Goal: Answer question/provide support: Share knowledge or assist other users

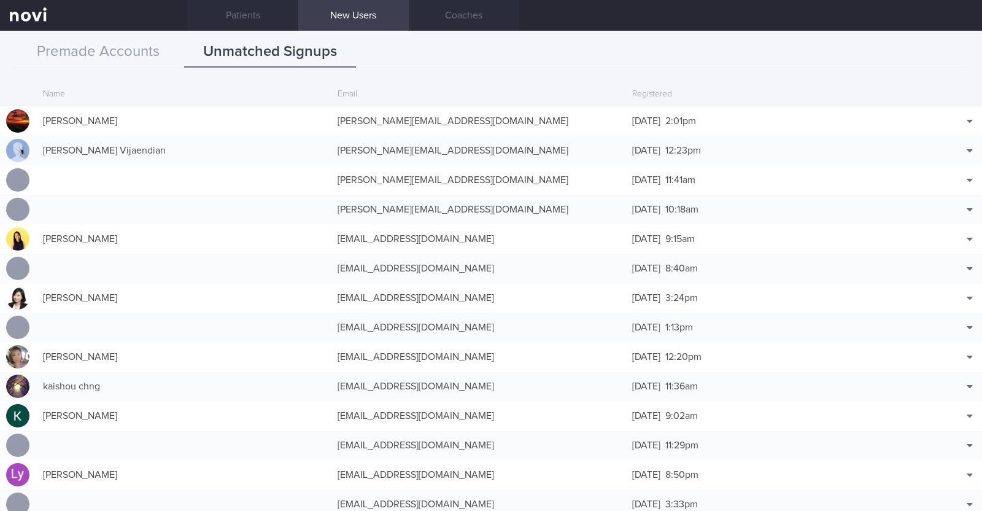
scroll to position [153, 0]
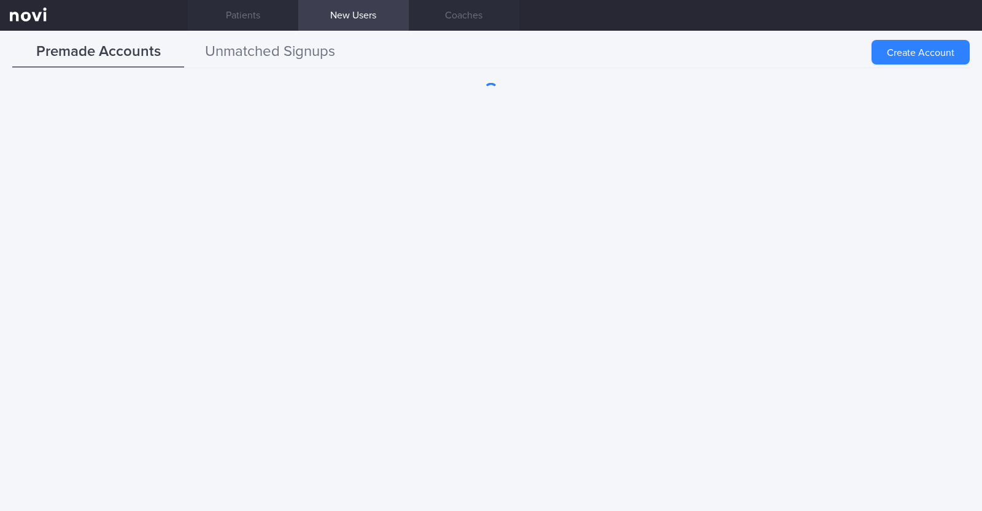
click at [277, 48] on button "Unmatched Signups" at bounding box center [270, 52] width 172 height 31
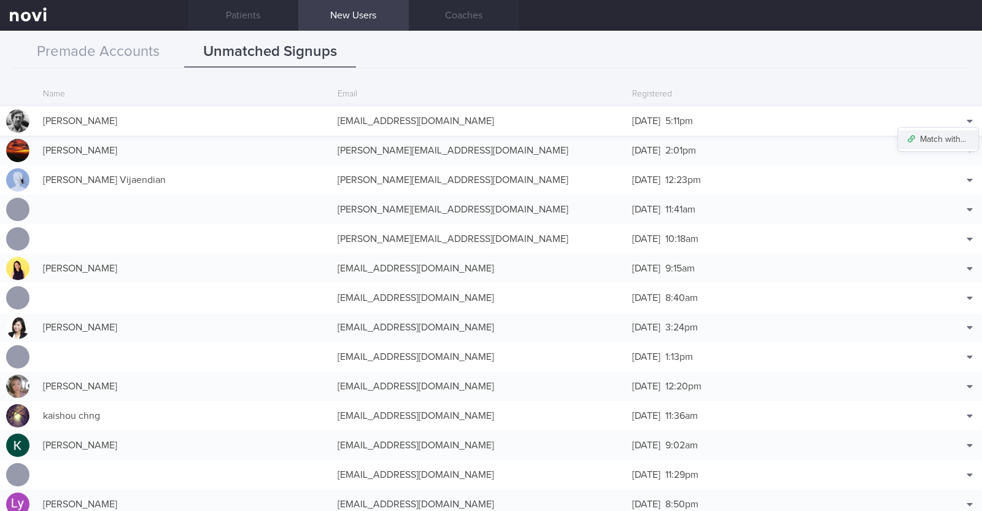
click at [933, 138] on button "Match with..." at bounding box center [938, 139] width 80 height 18
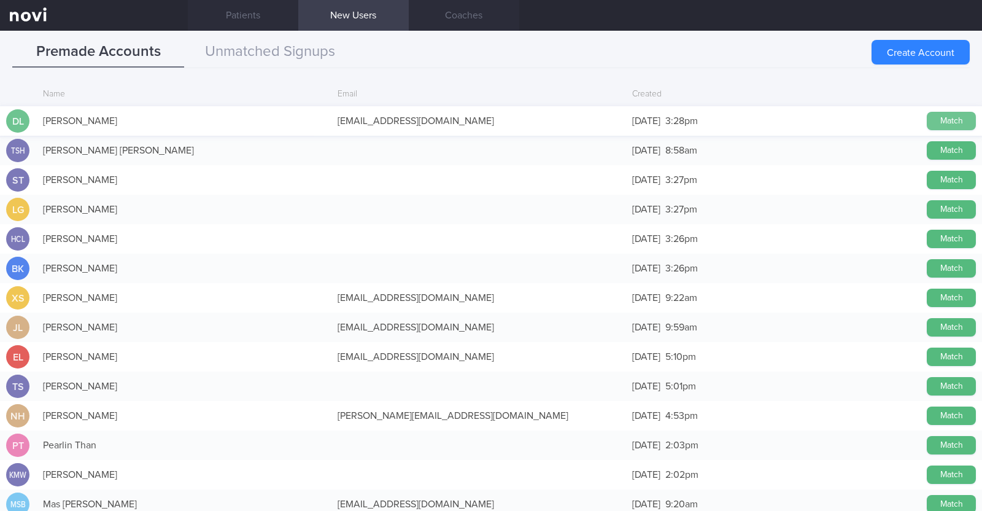
click at [939, 120] on button "Match" at bounding box center [951, 121] width 49 height 18
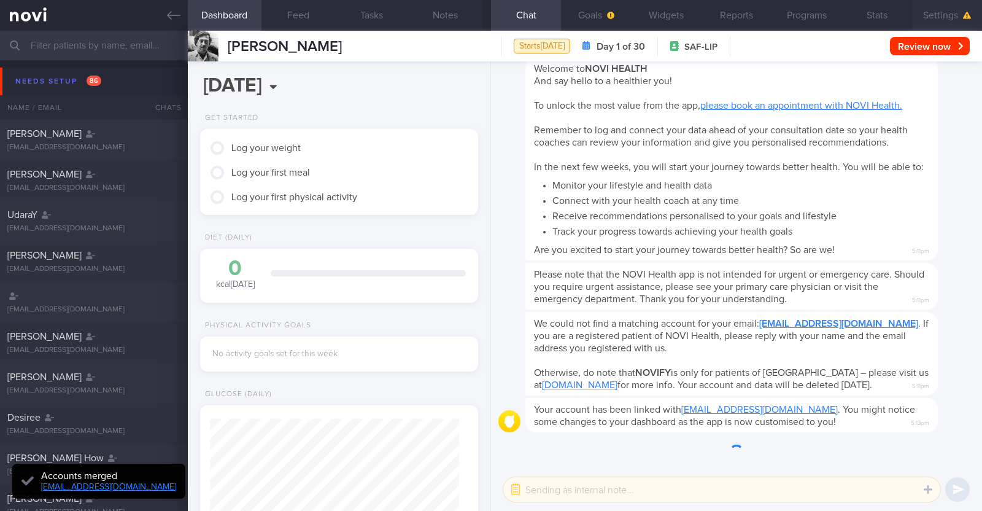
scroll to position [-67, 0]
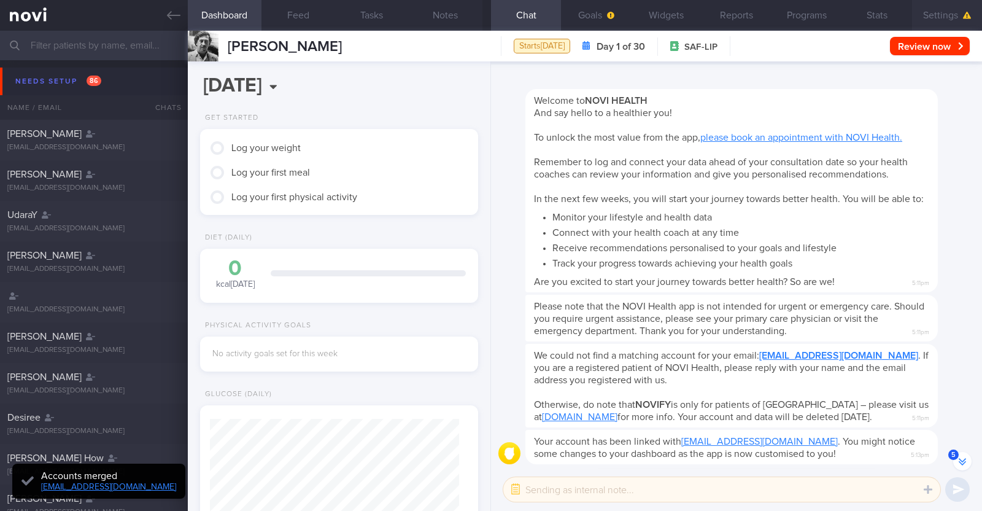
click at [933, 14] on button "Settings" at bounding box center [947, 15] width 70 height 31
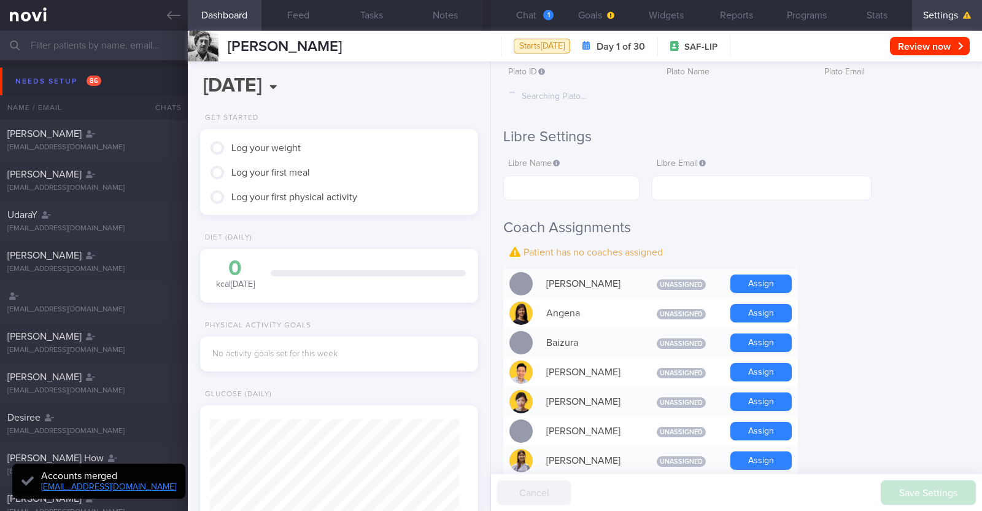
scroll to position [230, 0]
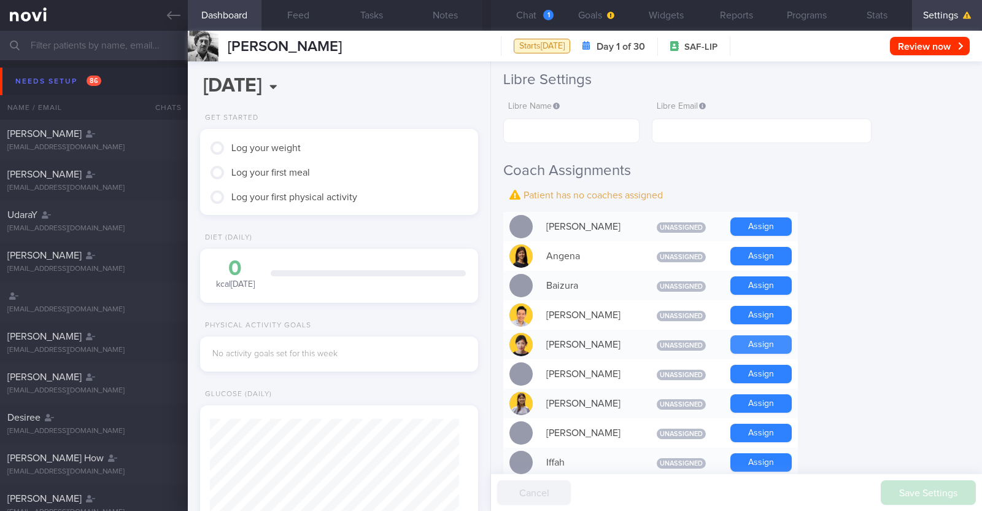
click at [763, 344] on button "Assign" at bounding box center [760, 344] width 61 height 18
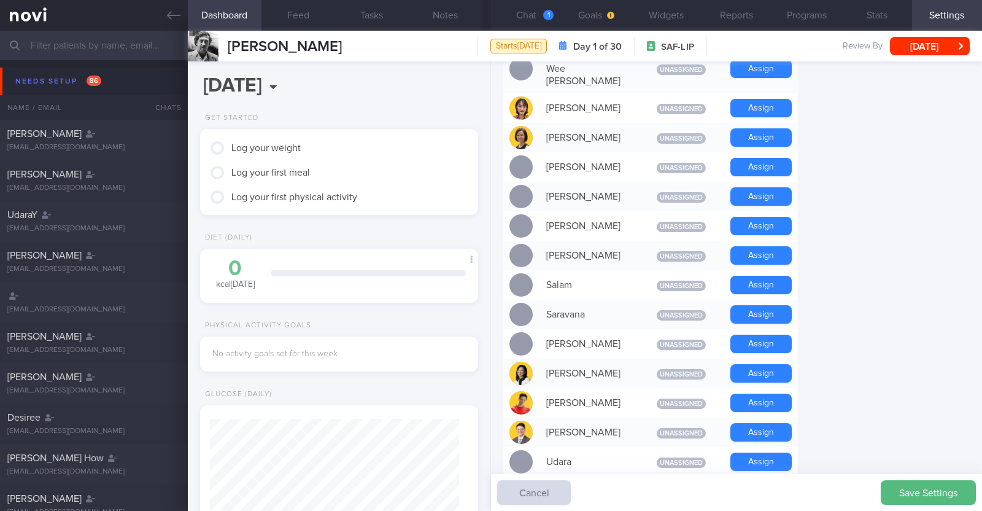
scroll to position [894, 0]
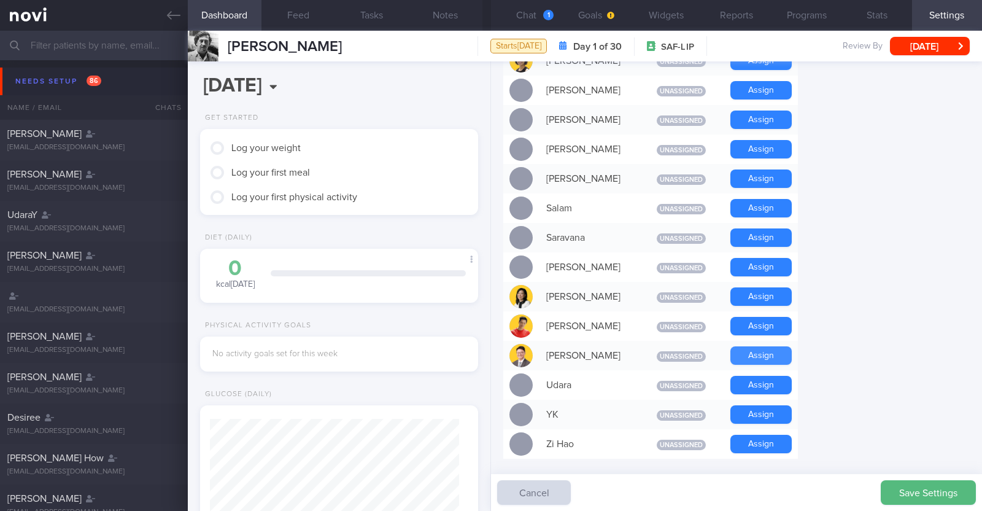
click at [770, 346] on button "Assign" at bounding box center [760, 355] width 61 height 18
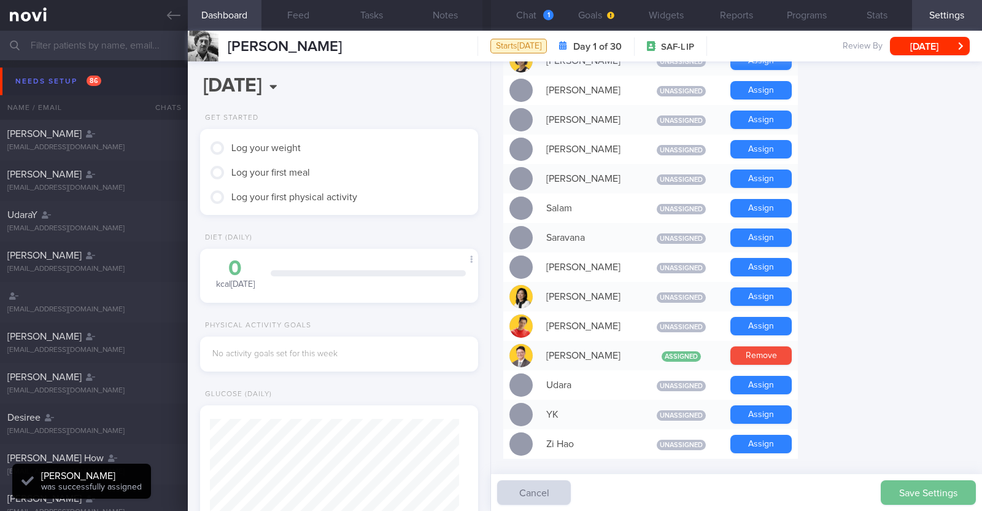
scroll to position [124, 249]
click at [927, 491] on button "Save Settings" at bounding box center [928, 492] width 95 height 25
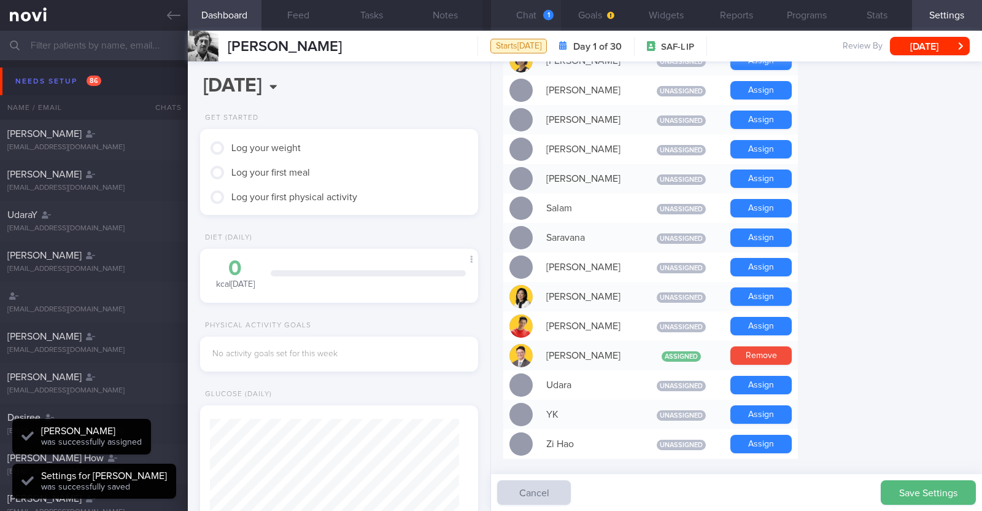
click at [538, 14] on button "Chat 1" at bounding box center [526, 15] width 70 height 31
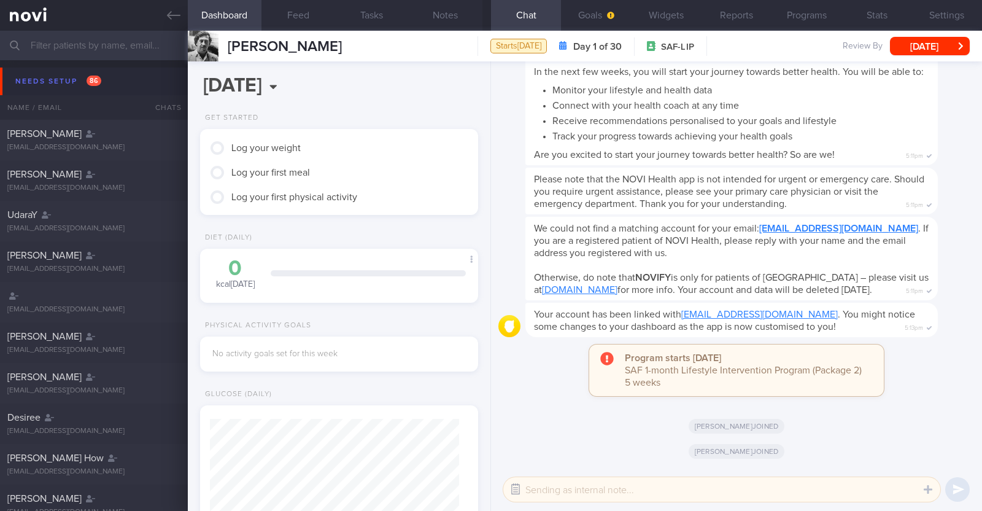
click at [519, 486] on button "button" at bounding box center [516, 489] width 22 height 22
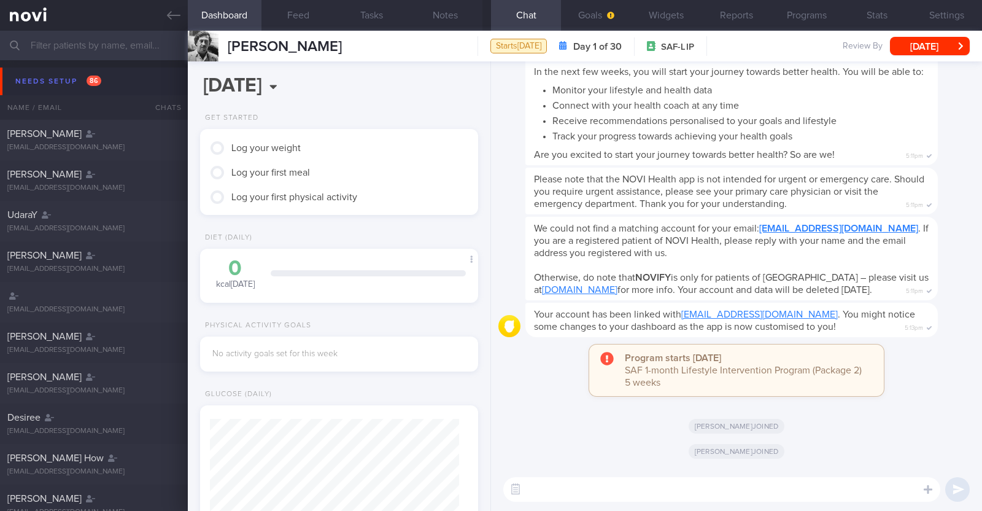
click at [550, 489] on textarea at bounding box center [721, 489] width 437 height 25
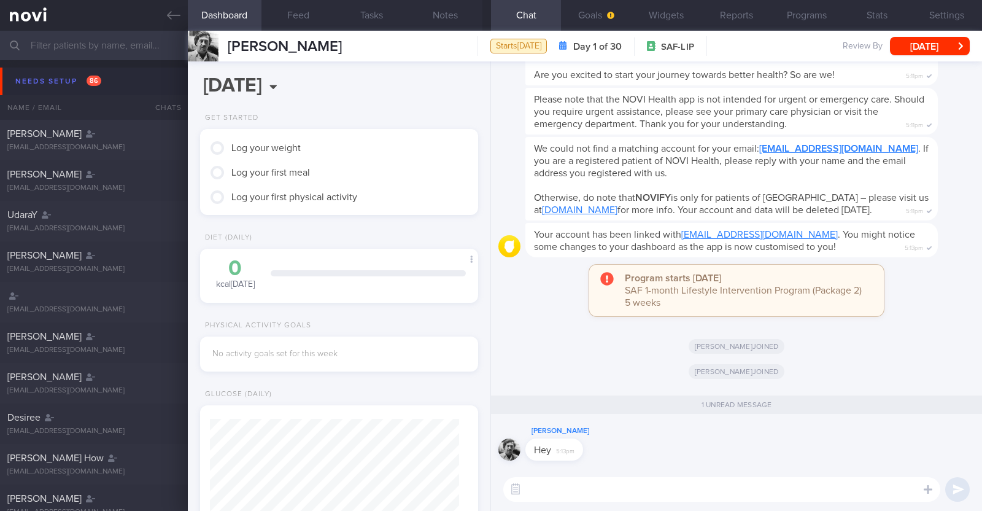
click at [641, 492] on textarea at bounding box center [721, 489] width 437 height 25
type textarea "Hi:)"
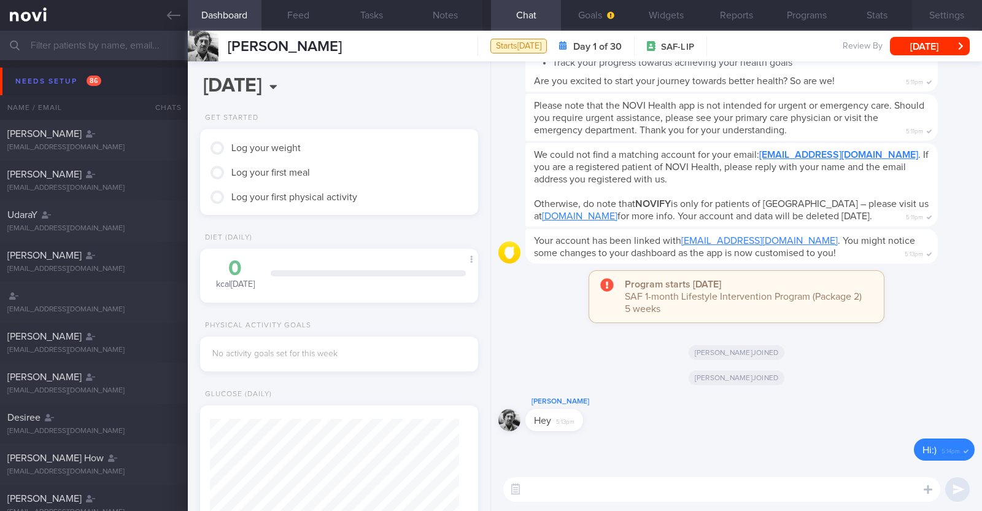
click at [936, 14] on button "Settings" at bounding box center [947, 15] width 70 height 31
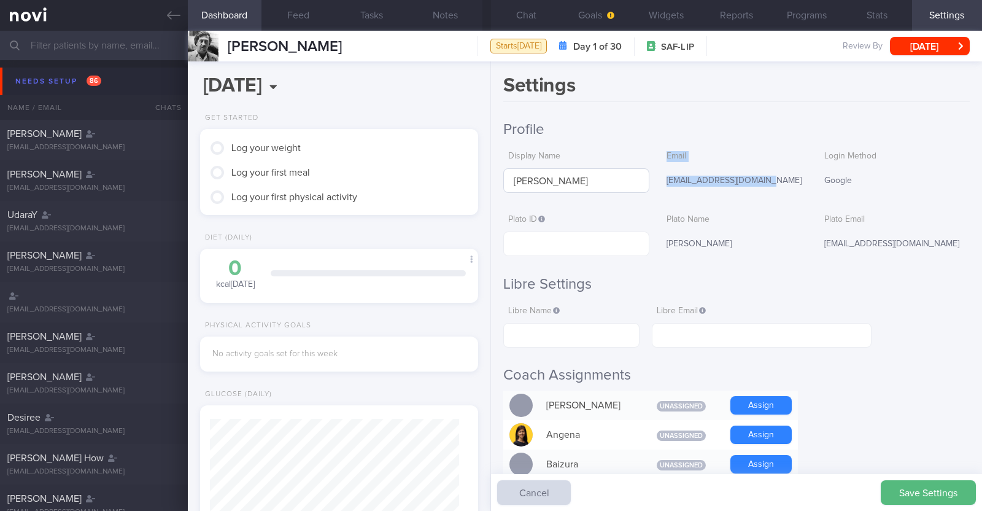
drag, startPoint x: 759, startPoint y: 180, endPoint x: 640, endPoint y: 169, distance: 119.7
click at [640, 169] on div "Display Name David Ling Email davidling1976@gmail.com Login Method Google" at bounding box center [736, 169] width 467 height 48
click at [732, 176] on div "[EMAIL_ADDRESS][DOMAIN_NAME]" at bounding box center [734, 181] width 145 height 26
drag, startPoint x: 714, startPoint y: 177, endPoint x: 656, endPoint y: 179, distance: 57.7
click at [662, 179] on div "[EMAIL_ADDRESS][DOMAIN_NAME]" at bounding box center [734, 181] width 145 height 26
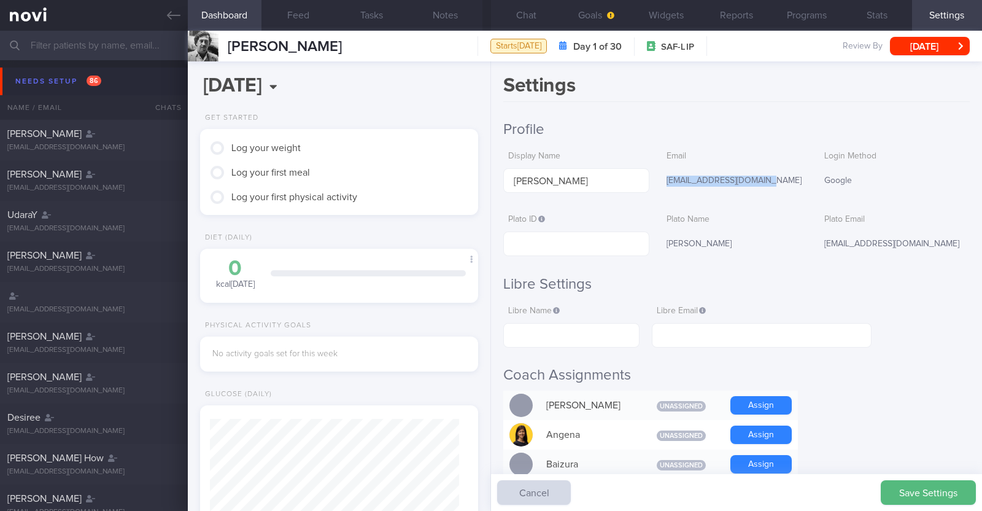
copy div "[EMAIL_ADDRESS][DOMAIN_NAME]"
click at [689, 330] on input "text" at bounding box center [762, 335] width 220 height 25
paste input "[EMAIL_ADDRESS][DOMAIN_NAME]"
type input "[EMAIL_ADDRESS][DOMAIN_NAME]"
drag, startPoint x: 580, startPoint y: 185, endPoint x: 490, endPoint y: 182, distance: 89.7
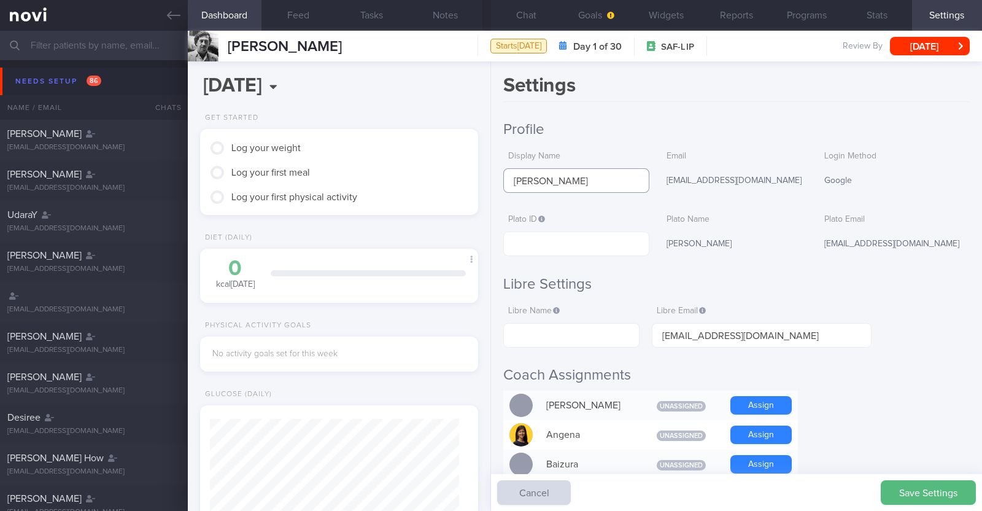
click at [490, 182] on div "Dashboard Feed Tasks Notes Chat Goals Widgets Reports Programs Stats Settings D…" at bounding box center [585, 271] width 794 height 480
click at [597, 341] on input "text" at bounding box center [571, 335] width 136 height 25
paste input "[PERSON_NAME]"
type input "[PERSON_NAME]"
click at [945, 494] on button "Save Settings" at bounding box center [928, 492] width 95 height 25
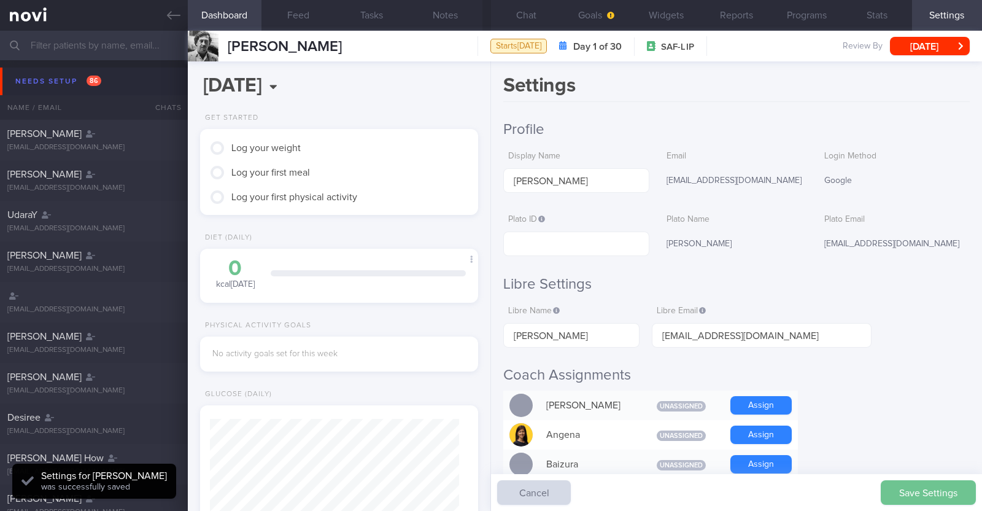
scroll to position [124, 249]
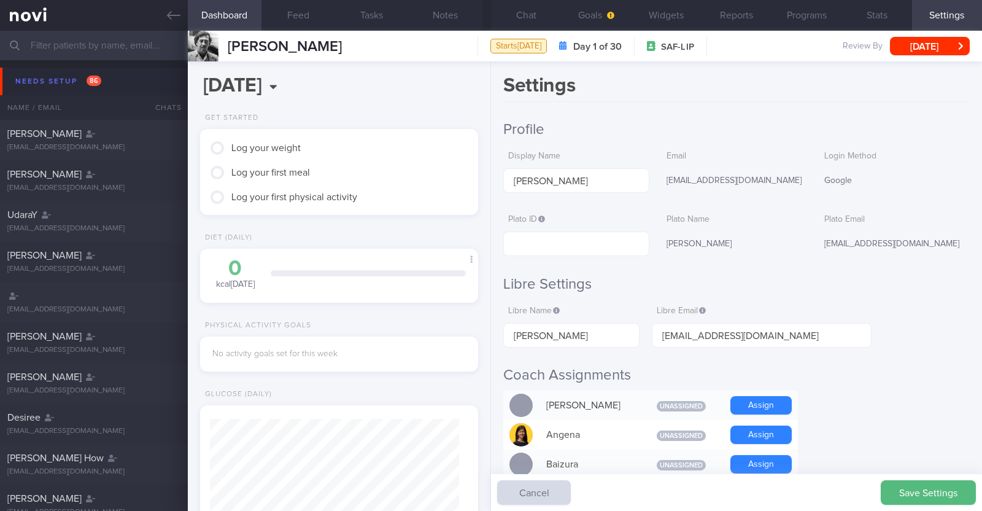
click at [934, 496] on button "Save Settings" at bounding box center [928, 492] width 95 height 25
click at [615, 250] on input "text" at bounding box center [575, 243] width 145 height 25
paste input "fa4c281d353f4e18bedd34cea4a36a73"
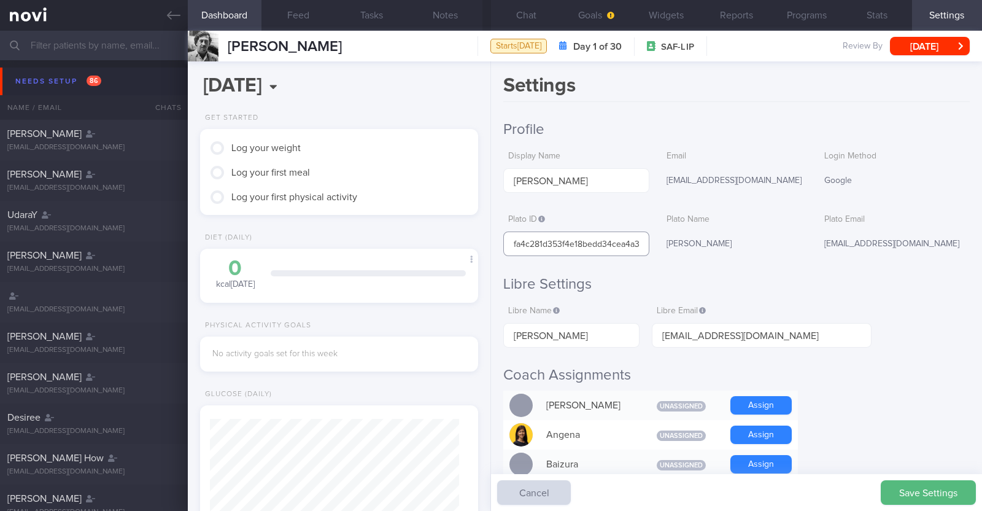
scroll to position [0, 25]
type input "fa4c281d353f4e18bedd34cea4a36a73"
click at [657, 22] on button "Widgets" at bounding box center [667, 15] width 70 height 31
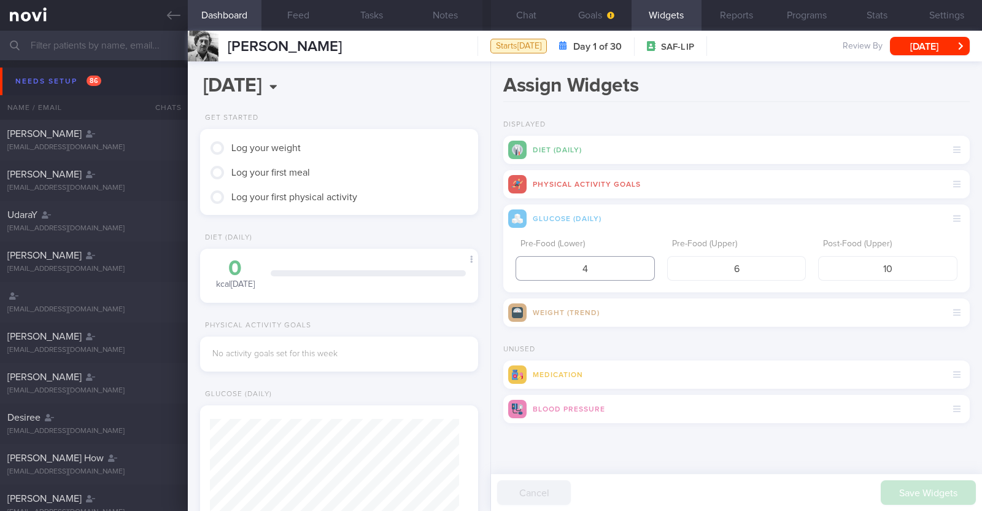
drag, startPoint x: 610, startPoint y: 266, endPoint x: 548, endPoint y: 266, distance: 62.0
click at [548, 266] on input "4" at bounding box center [585, 268] width 139 height 25
type input "3.9"
drag, startPoint x: 904, startPoint y: 266, endPoint x: 844, endPoint y: 264, distance: 59.6
click at [844, 264] on input "10" at bounding box center [887, 268] width 139 height 25
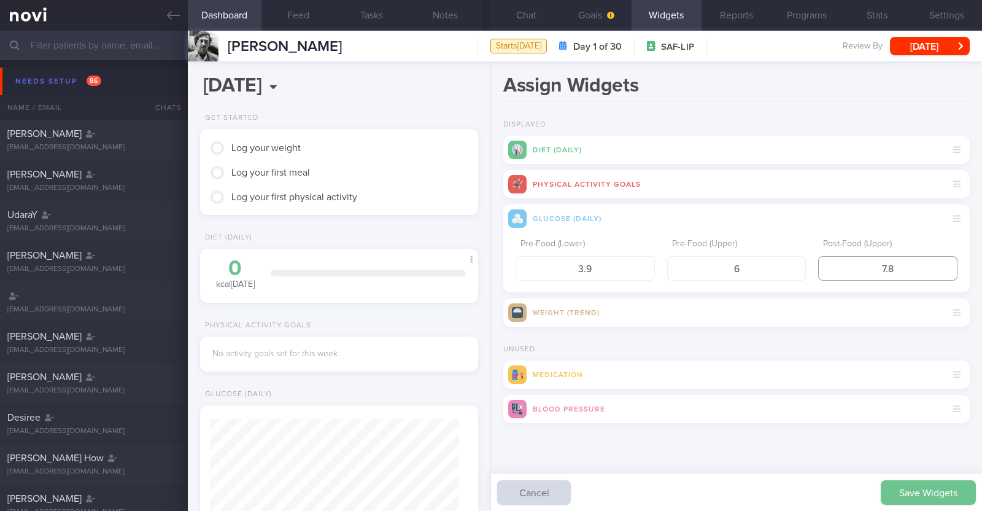
type input "7.8"
click at [915, 495] on button "Save Widgets" at bounding box center [928, 492] width 95 height 25
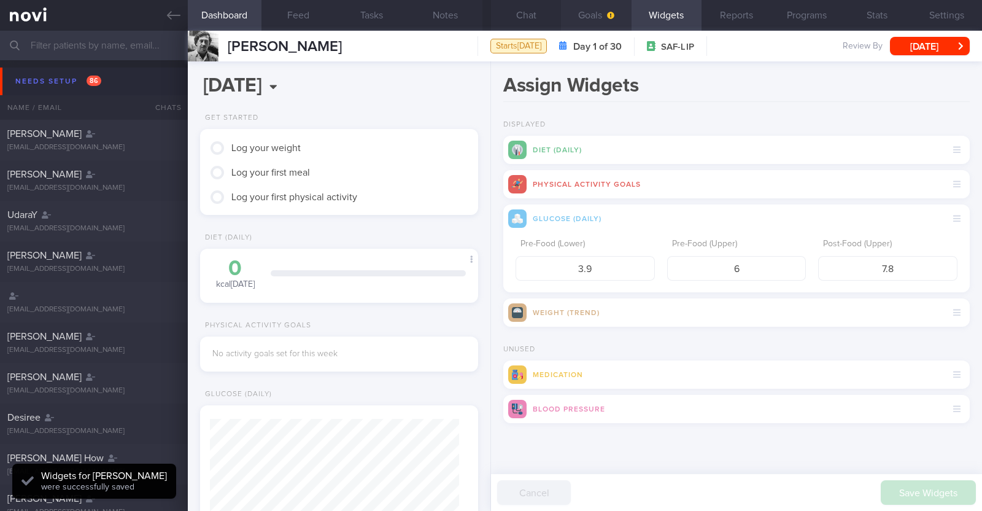
scroll to position [124, 249]
click at [589, 12] on button "Goals" at bounding box center [596, 15] width 70 height 31
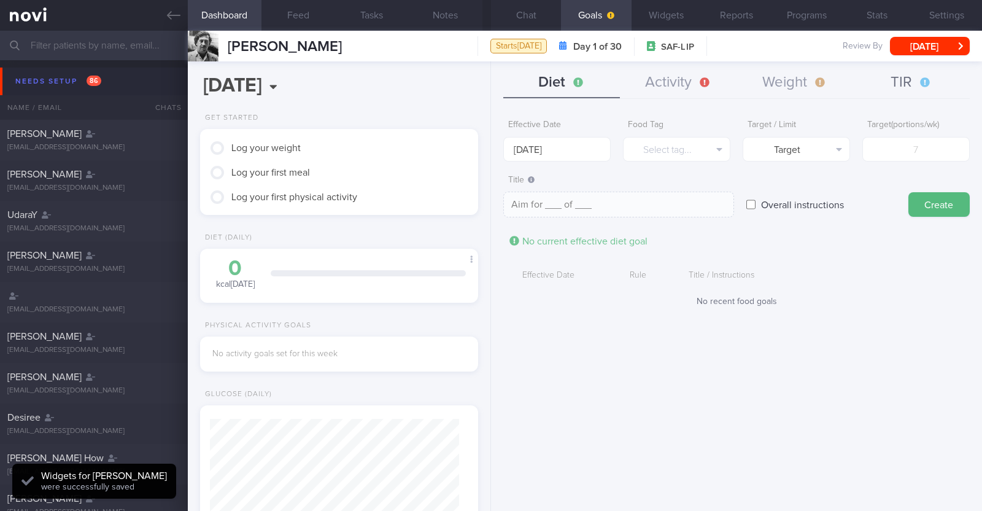
click at [915, 71] on button "TIR" at bounding box center [911, 83] width 117 height 31
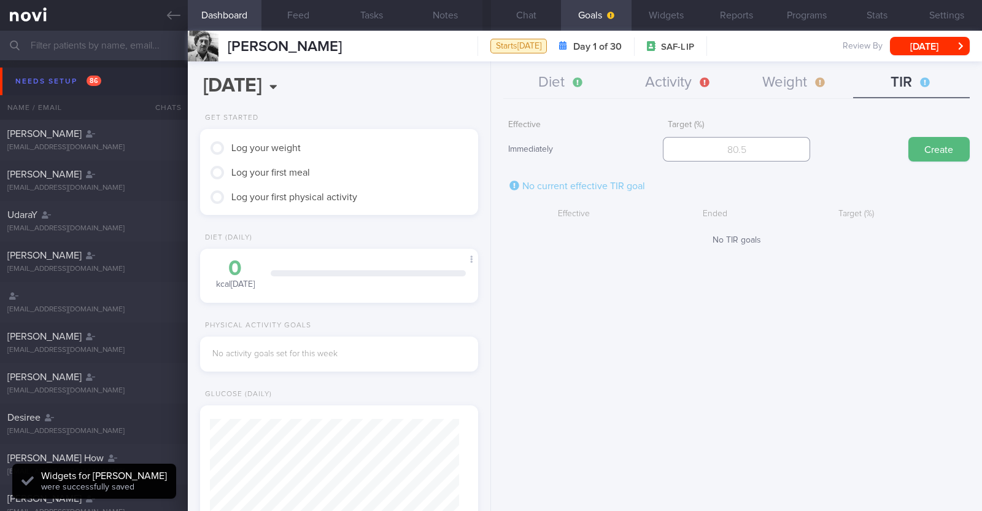
click at [722, 148] on input "number" at bounding box center [736, 149] width 147 height 25
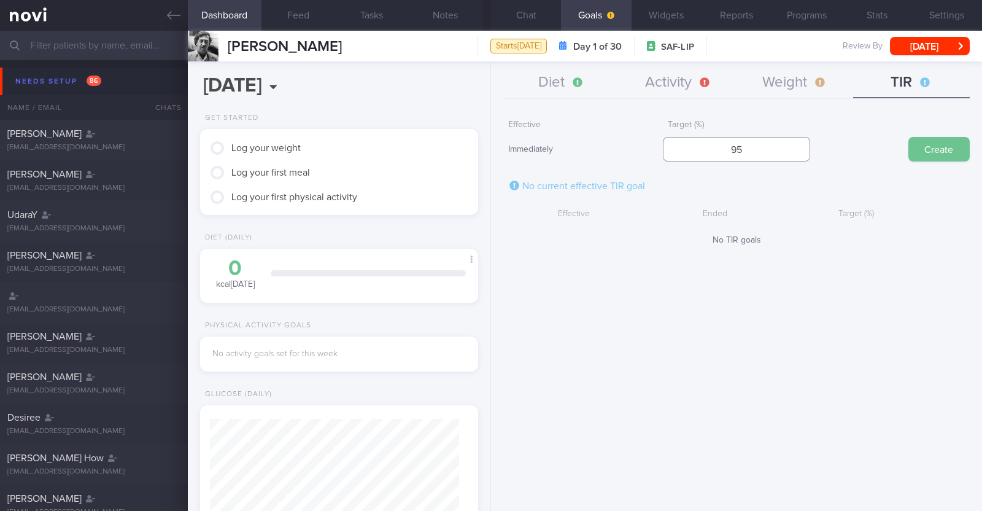
type input "95"
click at [950, 147] on button "Create" at bounding box center [939, 149] width 61 height 25
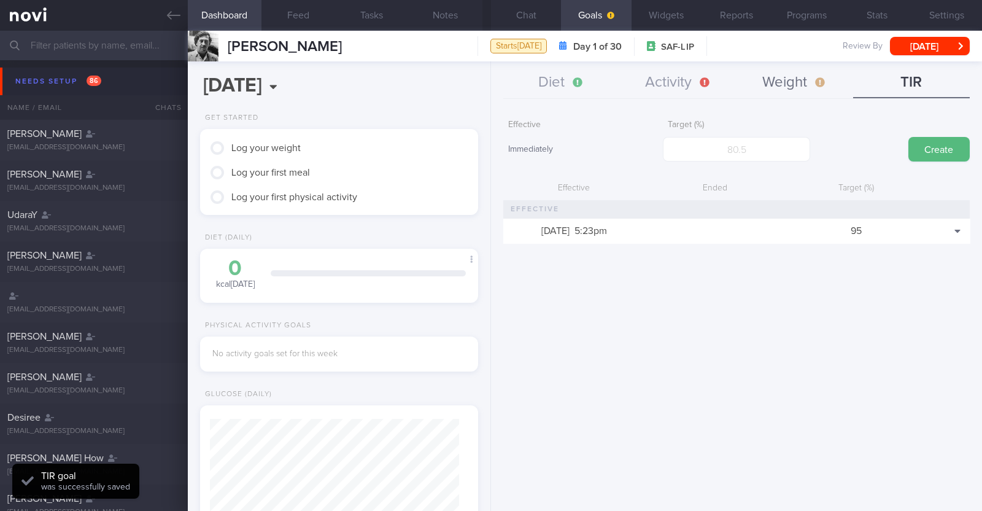
click at [782, 75] on button "Weight" at bounding box center [795, 83] width 117 height 31
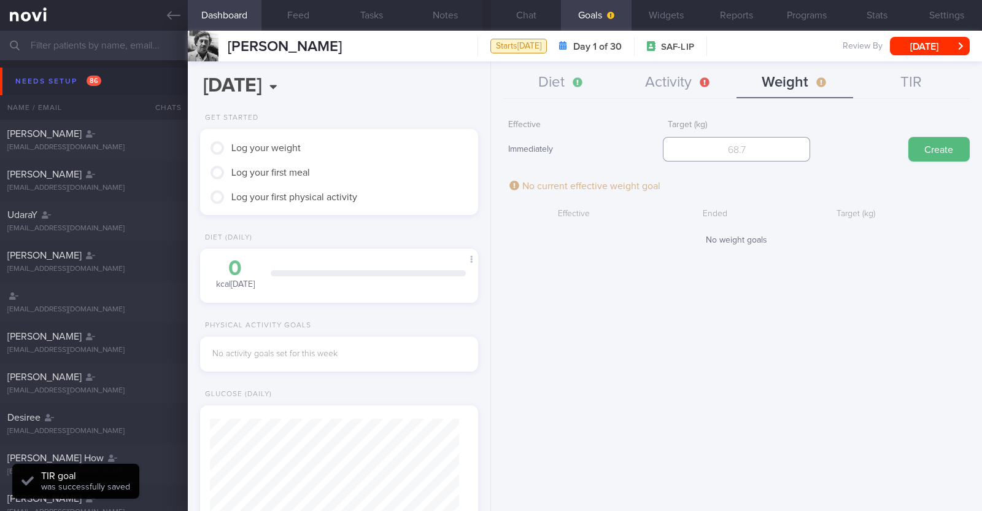
click at [750, 154] on input "number" at bounding box center [736, 149] width 147 height 25
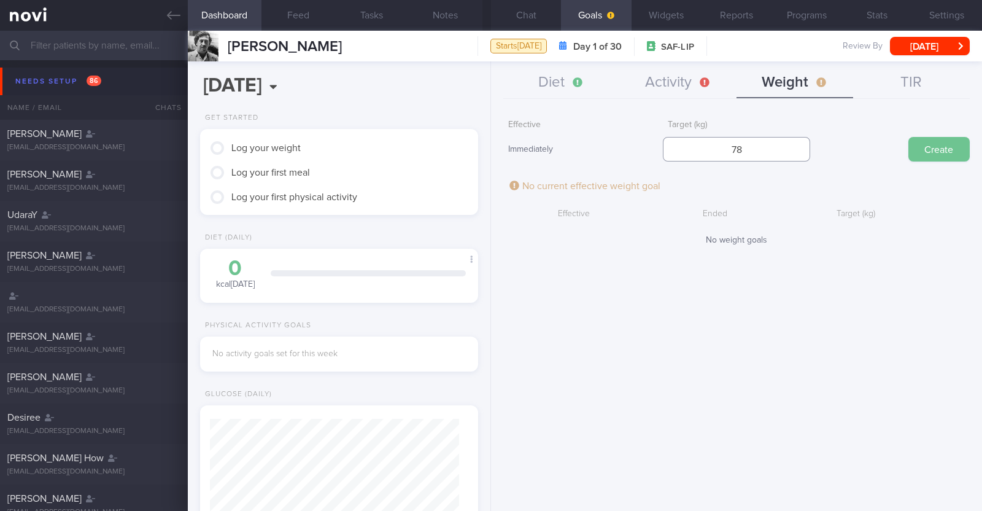
type input "78"
click at [917, 154] on button "Create" at bounding box center [939, 149] width 61 height 25
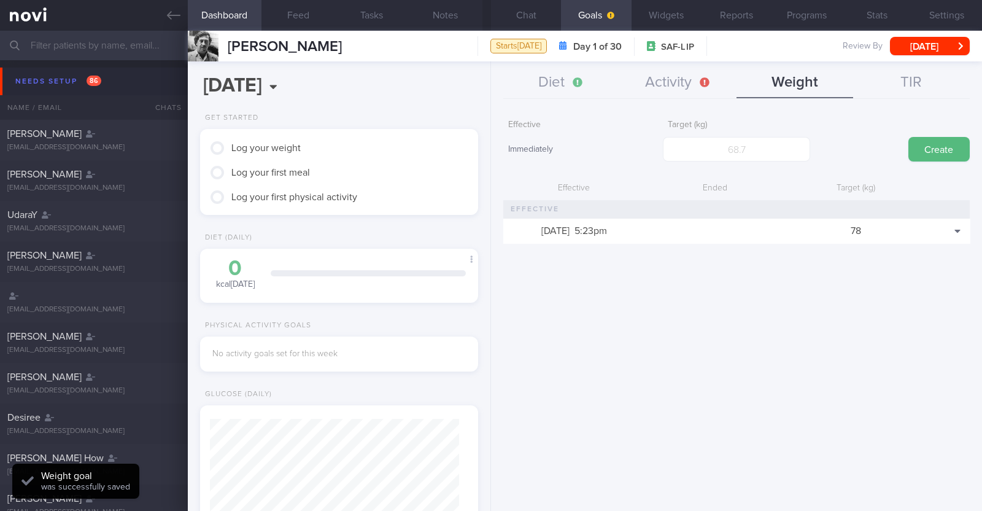
scroll to position [139, 244]
click at [653, 77] on button "Activity" at bounding box center [678, 83] width 117 height 31
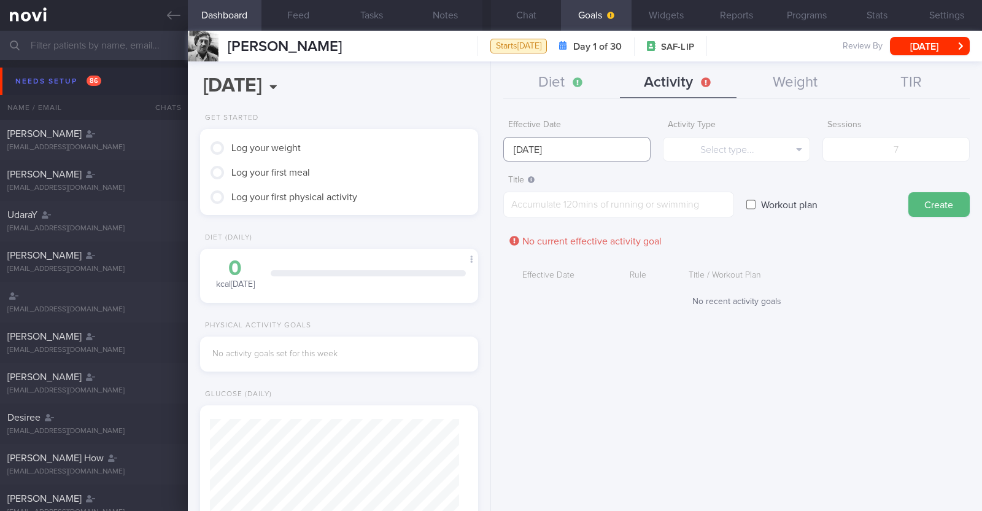
click at [604, 148] on input "[DATE]" at bounding box center [576, 149] width 147 height 25
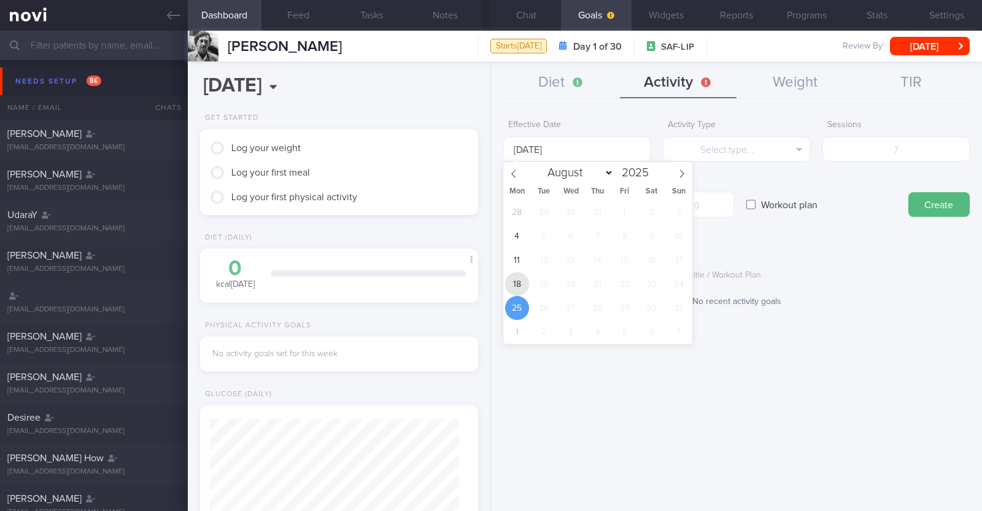
click at [526, 285] on span "18" at bounding box center [517, 284] width 24 height 24
type input "[DATE]"
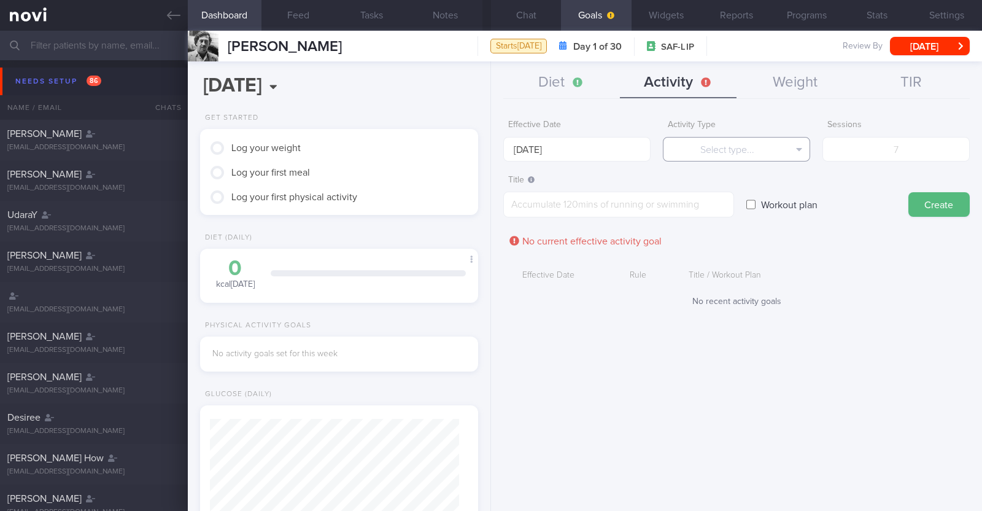
click at [751, 152] on button "Select type..." at bounding box center [736, 149] width 147 height 25
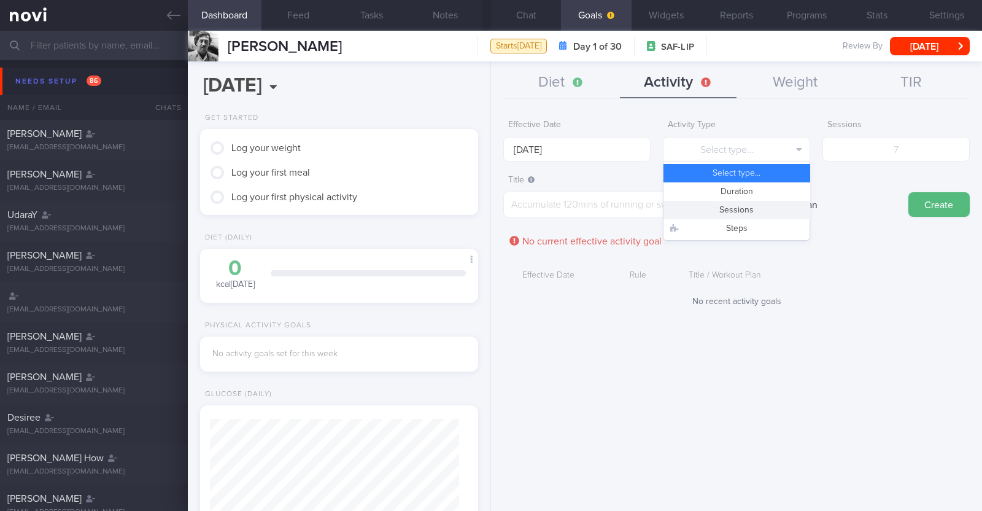
click at [748, 209] on button "Sessions" at bounding box center [737, 210] width 146 height 18
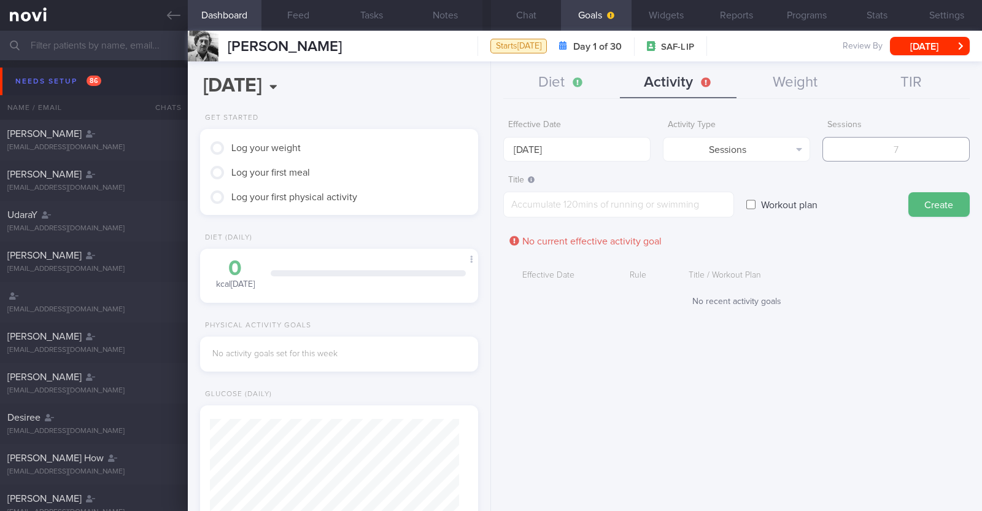
click at [889, 145] on input "number" at bounding box center [896, 149] width 147 height 25
type input "2"
drag, startPoint x: 683, startPoint y: 197, endPoint x: 610, endPoint y: 149, distance: 87.7
click at [682, 197] on textarea at bounding box center [618, 205] width 231 height 26
click at [600, 201] on textarea at bounding box center [618, 205] width 231 height 26
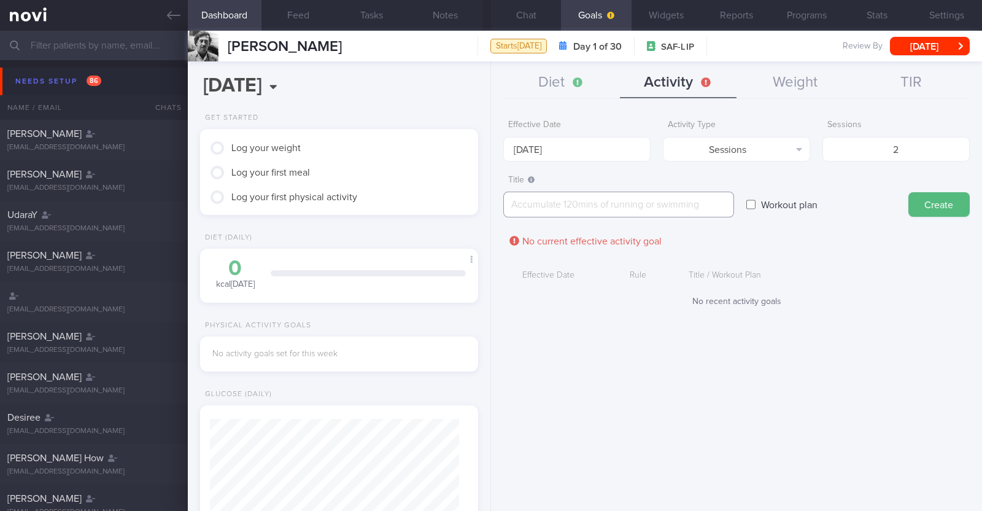
paste textarea "Aim to do 2x strength training sessions per week. Body weight training - [Exerc…"
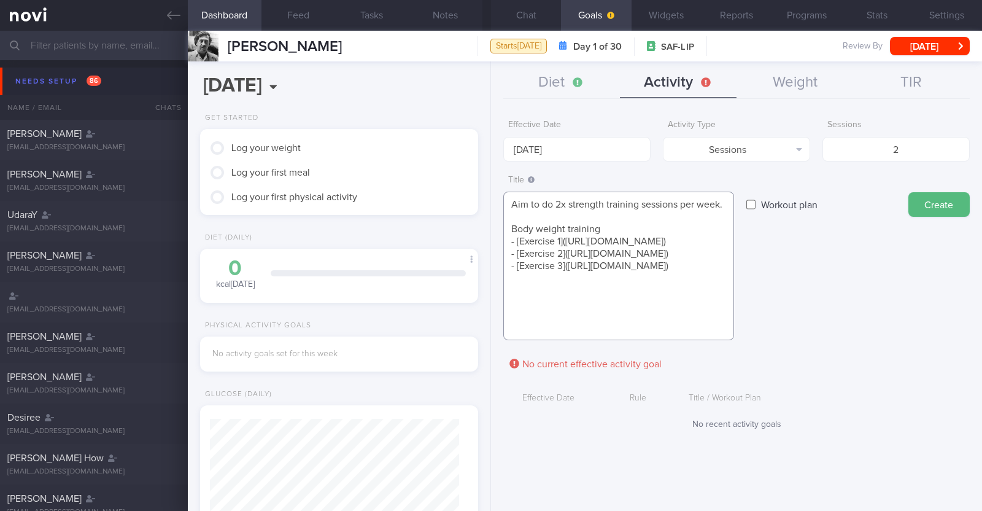
scroll to position [0, 0]
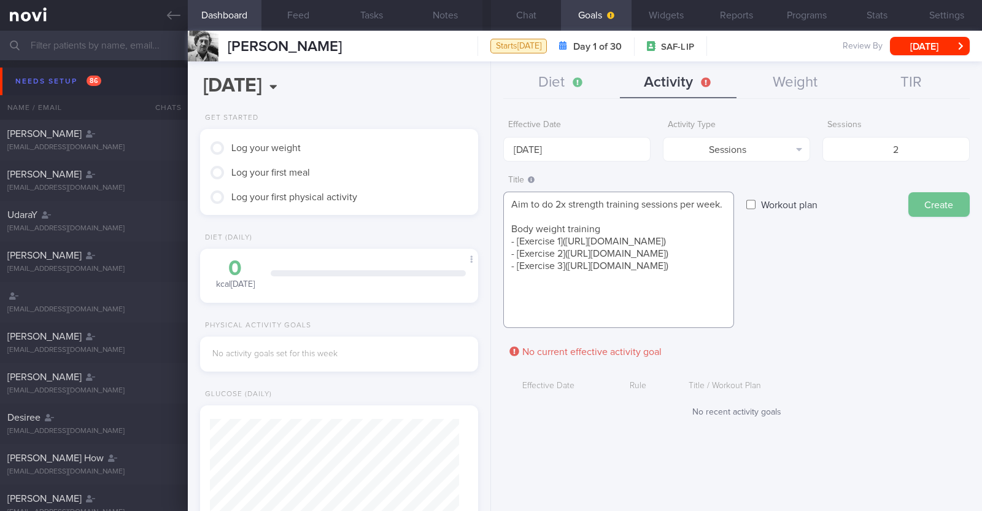
type textarea "Aim to do 2x strength training sessions per week. Body weight training - [Exerc…"
click at [945, 196] on button "Create" at bounding box center [939, 204] width 61 height 25
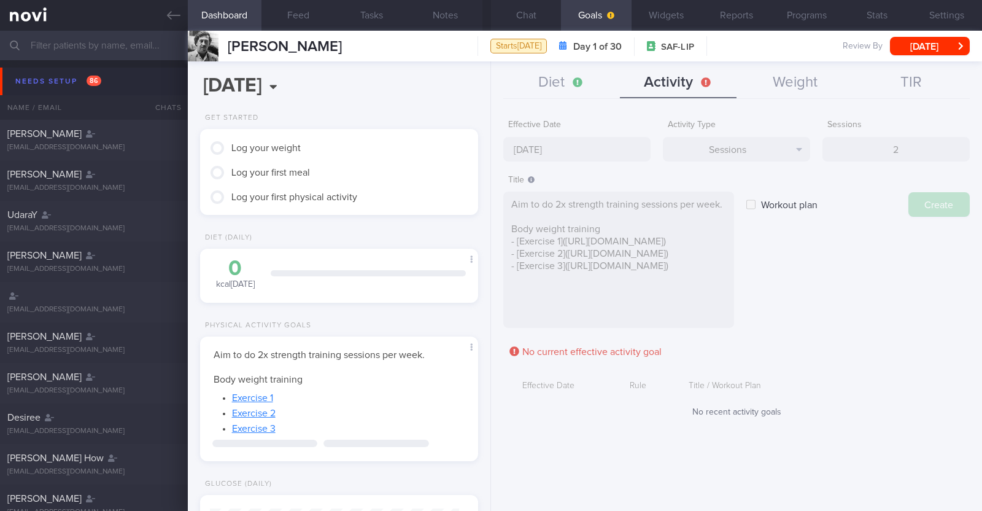
type input "[DATE]"
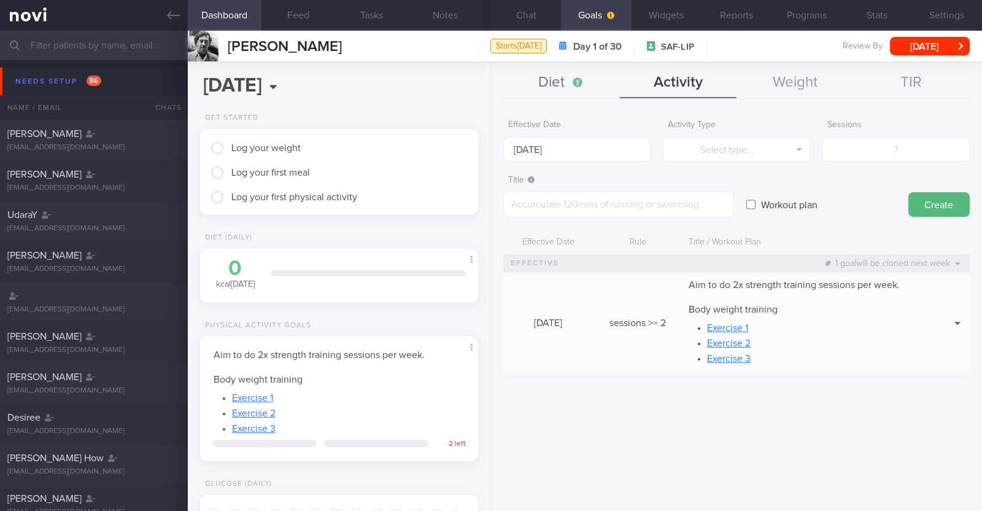
click at [552, 82] on button "Diet" at bounding box center [561, 83] width 117 height 31
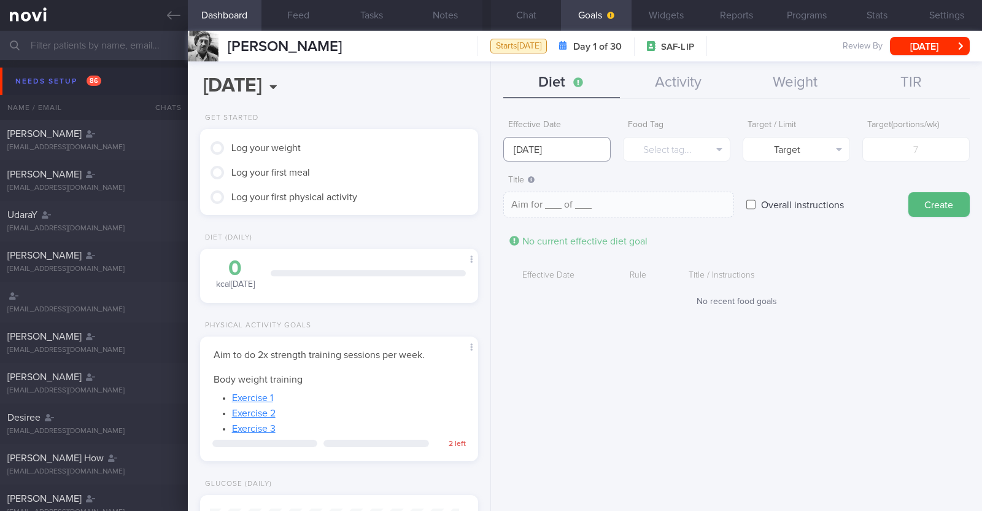
click at [545, 150] on input "[DATE]" at bounding box center [556, 149] width 107 height 25
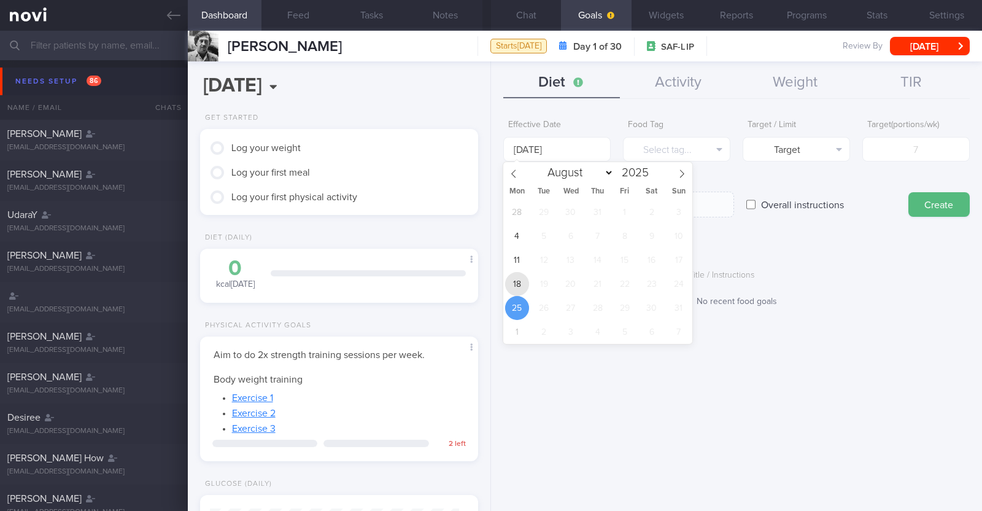
click at [513, 284] on span "18" at bounding box center [517, 284] width 24 height 24
type input "[DATE]"
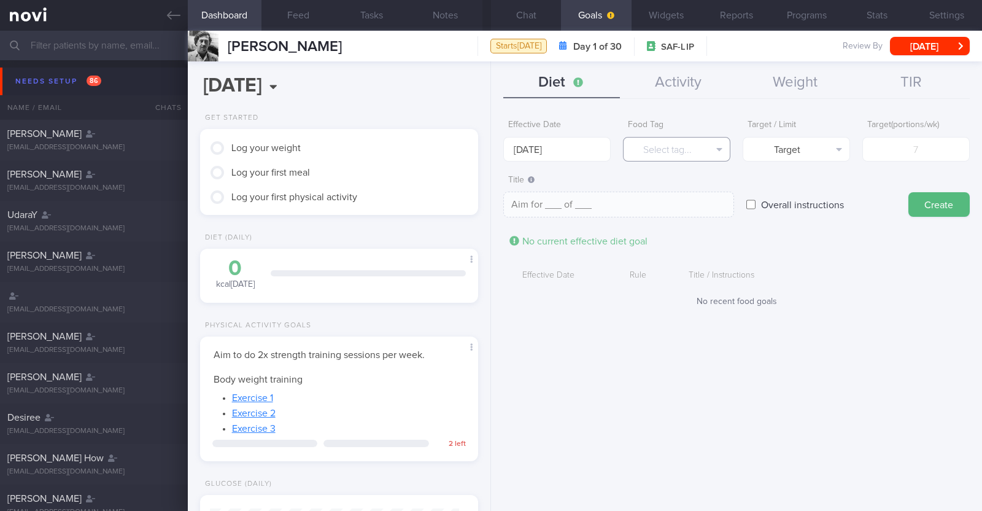
click at [636, 145] on button "Select tag..." at bounding box center [676, 149] width 107 height 25
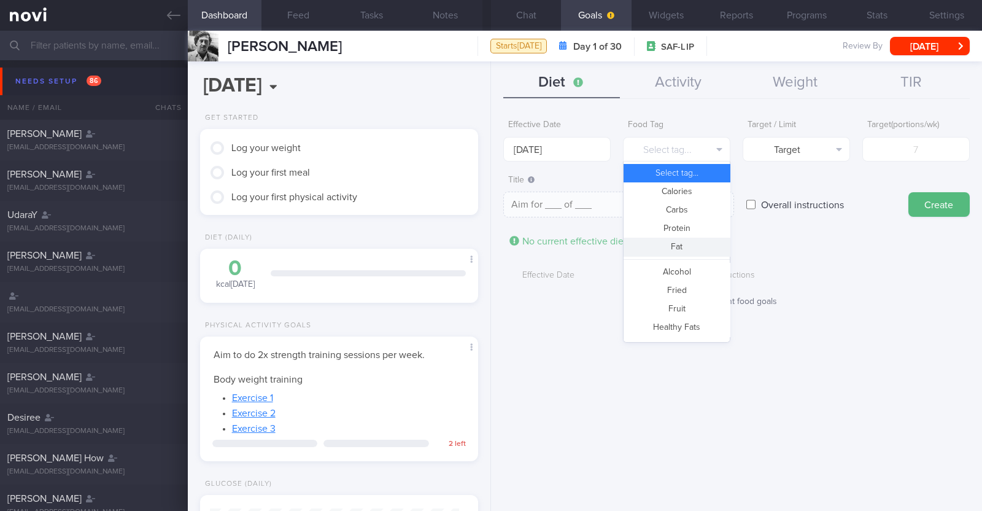
scroll to position [139, 244]
click at [675, 191] on button "Calories" at bounding box center [677, 191] width 106 height 18
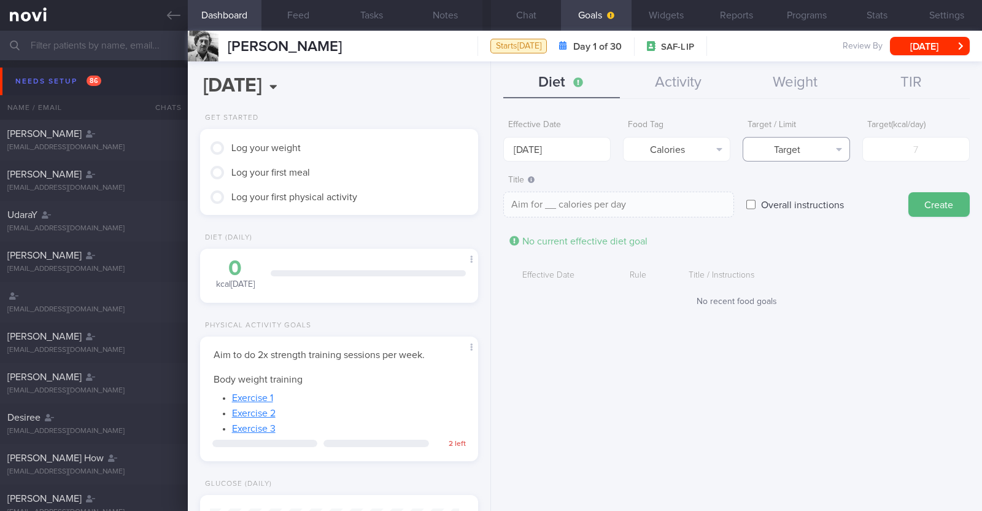
click at [754, 147] on button "Target" at bounding box center [796, 149] width 107 height 25
click at [776, 195] on button "Limit" at bounding box center [796, 191] width 106 height 18
type textarea "Keep to __ calories per day"
click at [909, 146] on input "number" at bounding box center [915, 149] width 107 height 25
type input "1"
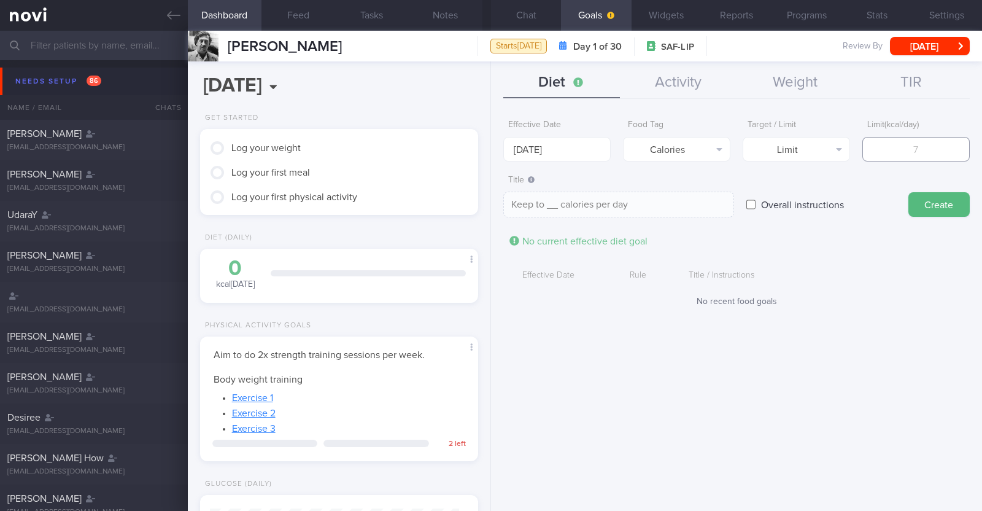
type textarea "Keep to 1 calories per day"
type input "15"
type textarea "Keep to 15 calories per day"
type input "150"
type textarea "Keep to 150 calories per day"
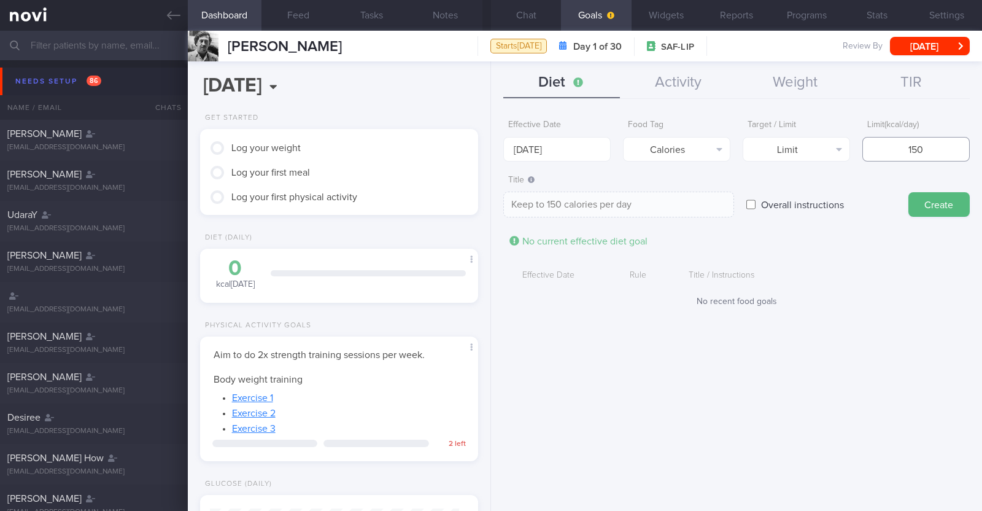
type input "1500"
type textarea "Keep to 1500 calories per day"
type input "1500"
click at [953, 204] on button "Create" at bounding box center [939, 204] width 61 height 25
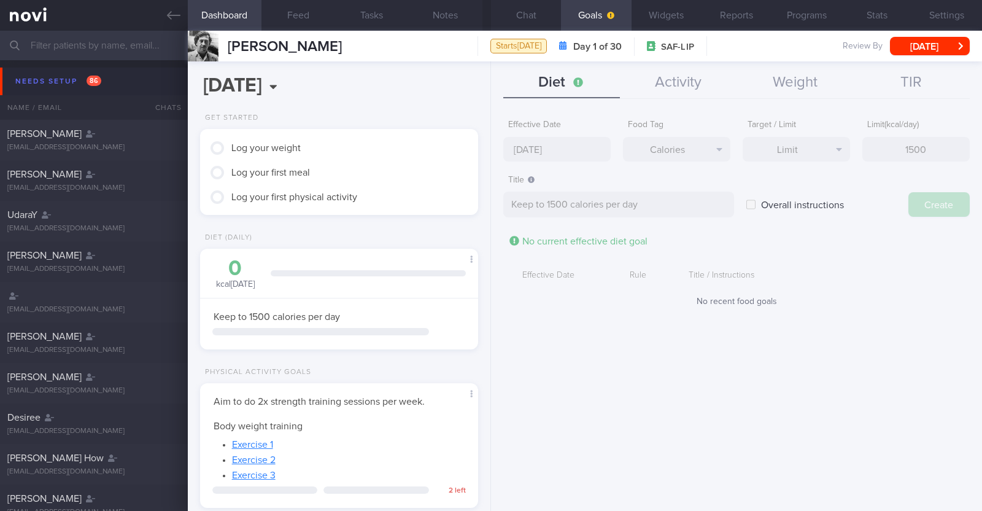
type input "[DATE]"
type textarea "Aim for ___ of ___"
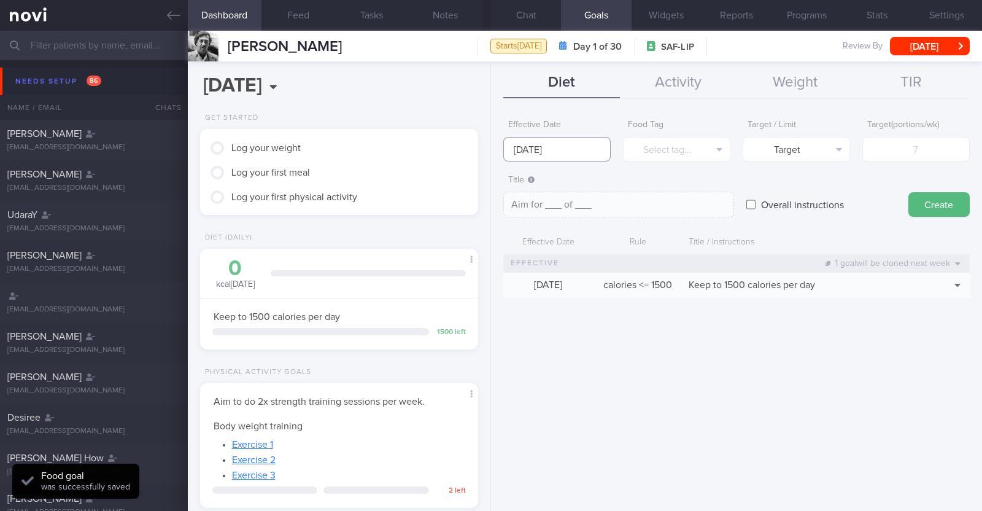
click at [559, 153] on input "[DATE]" at bounding box center [556, 149] width 107 height 25
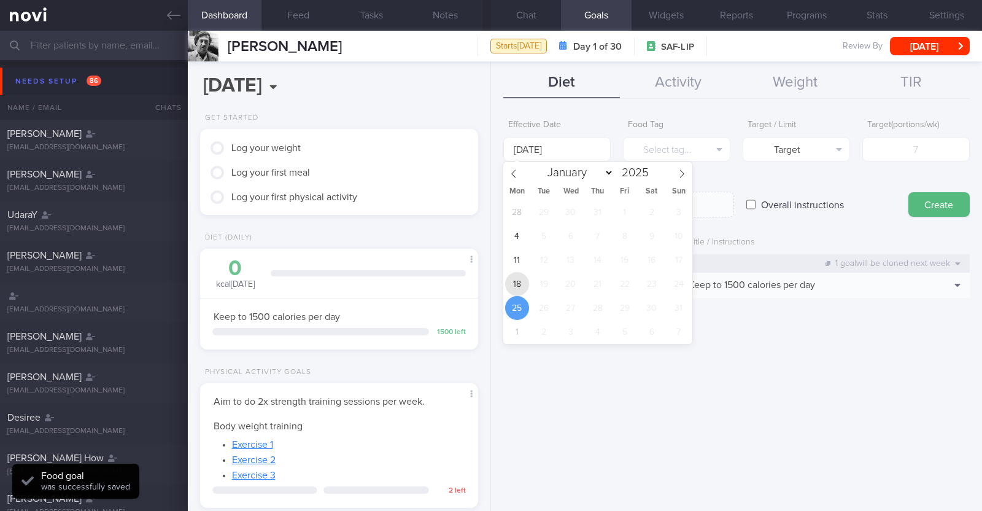
click at [516, 274] on span "18" at bounding box center [517, 284] width 24 height 24
type input "[DATE]"
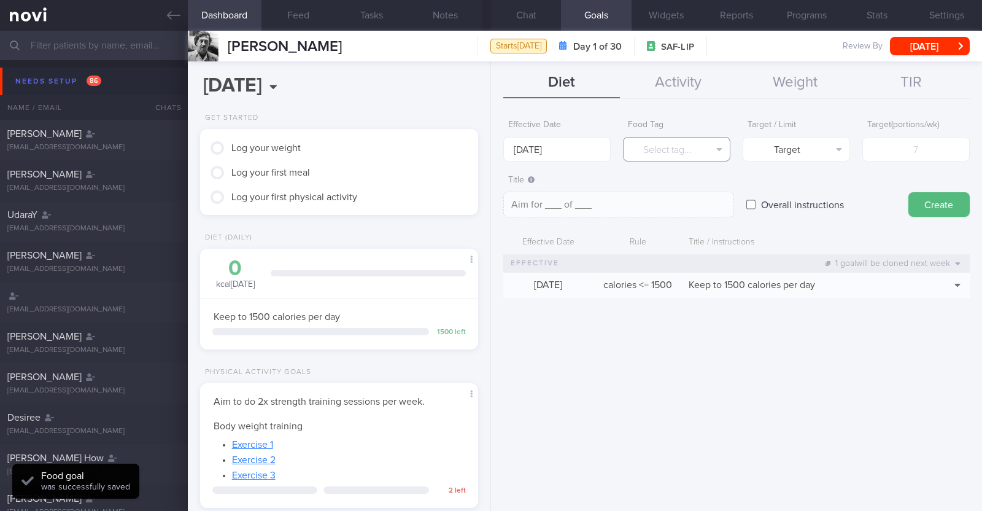
click at [663, 152] on button "Select tag..." at bounding box center [676, 149] width 107 height 25
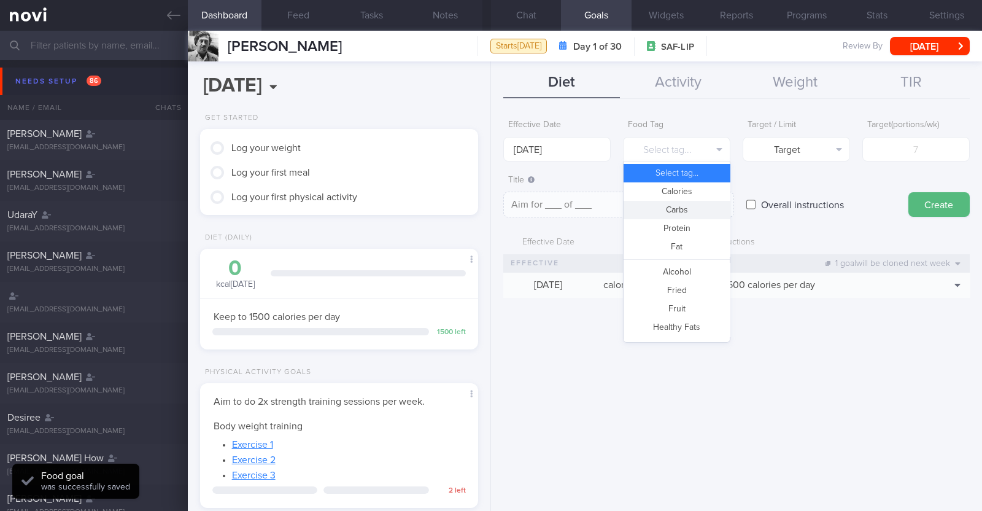
click at [675, 210] on button "Carbs" at bounding box center [677, 210] width 106 height 18
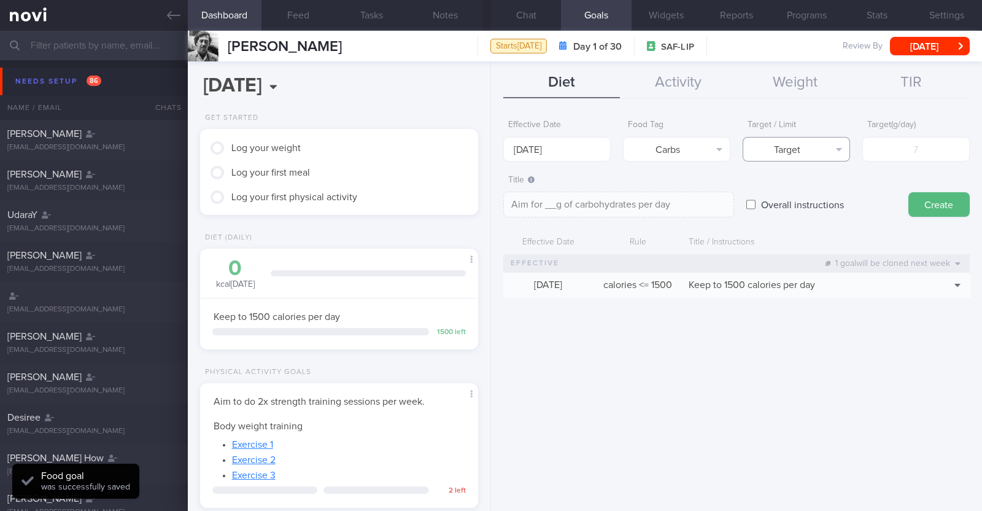
click at [822, 152] on button "Target" at bounding box center [796, 149] width 107 height 25
click at [819, 193] on button "Limit" at bounding box center [796, 191] width 106 height 18
type textarea "Keep to __g of carbohydrates per day"
click at [947, 155] on input "number" at bounding box center [915, 149] width 107 height 25
type input "1"
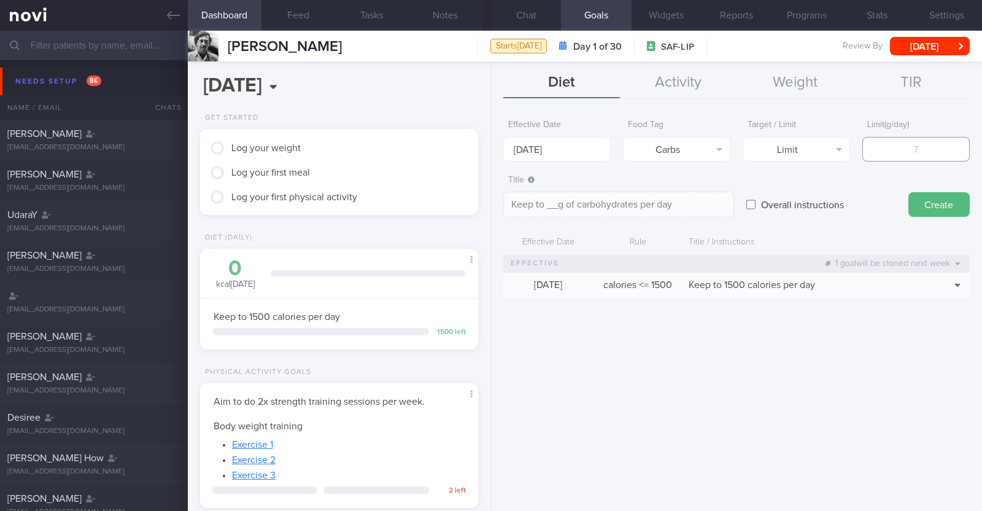
type textarea "Keep to 1g of carbohydrates per day"
type input "15"
type textarea "Keep to 15g of carbohydrates per day"
type input "150"
type textarea "Keep to 150g of carbohydrates per day"
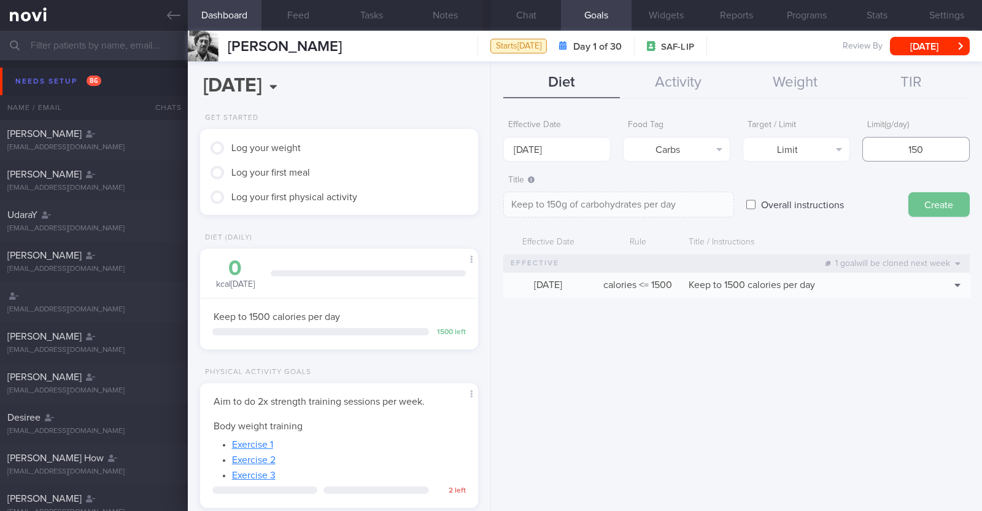
type input "150"
click at [921, 198] on button "Create" at bounding box center [939, 204] width 61 height 25
type input "[DATE]"
type textarea "Aim for ___ of ___"
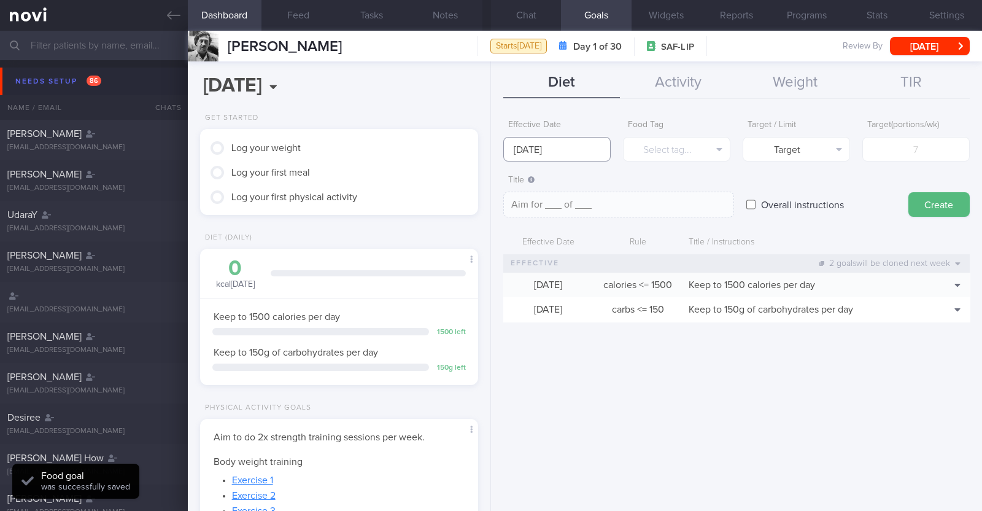
click at [531, 152] on input "[DATE]" at bounding box center [556, 149] width 107 height 25
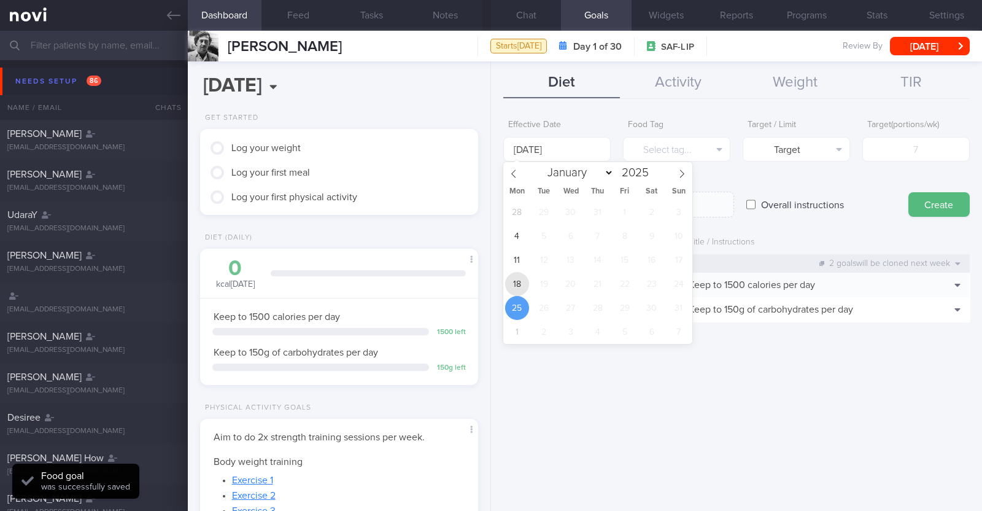
click at [516, 287] on span "18" at bounding box center [517, 284] width 24 height 24
type input "[DATE]"
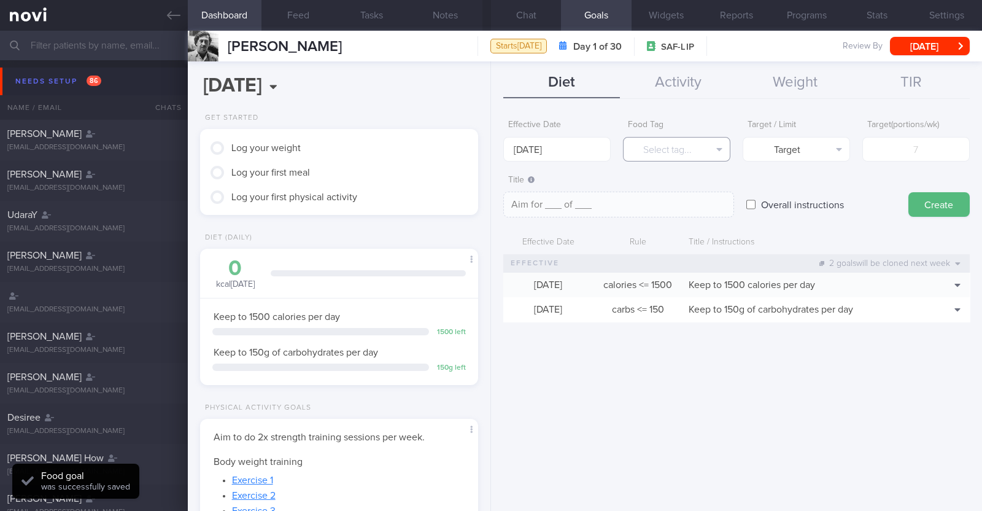
click at [681, 140] on button "Select tag..." at bounding box center [676, 149] width 107 height 25
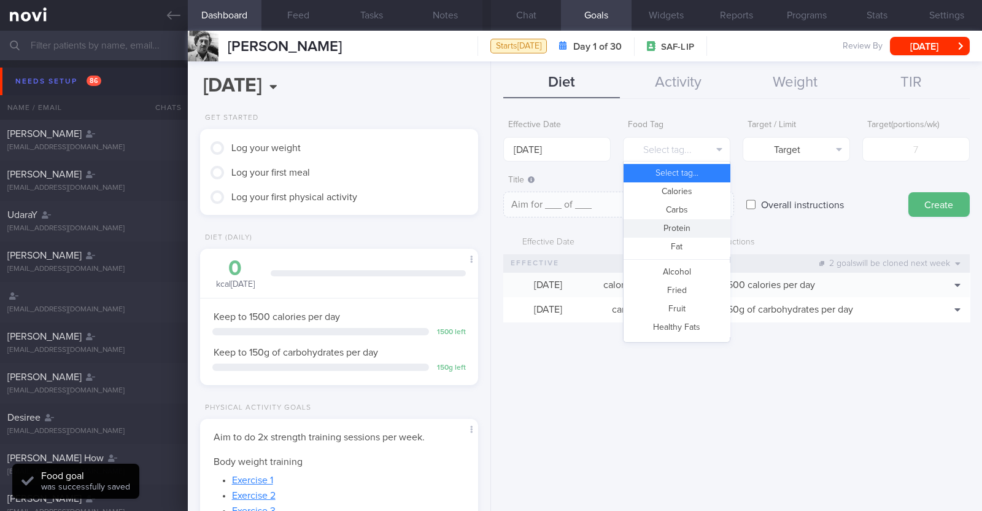
click at [675, 225] on button "Protein" at bounding box center [677, 228] width 106 height 18
type textarea "Aim for __g of protein per day"
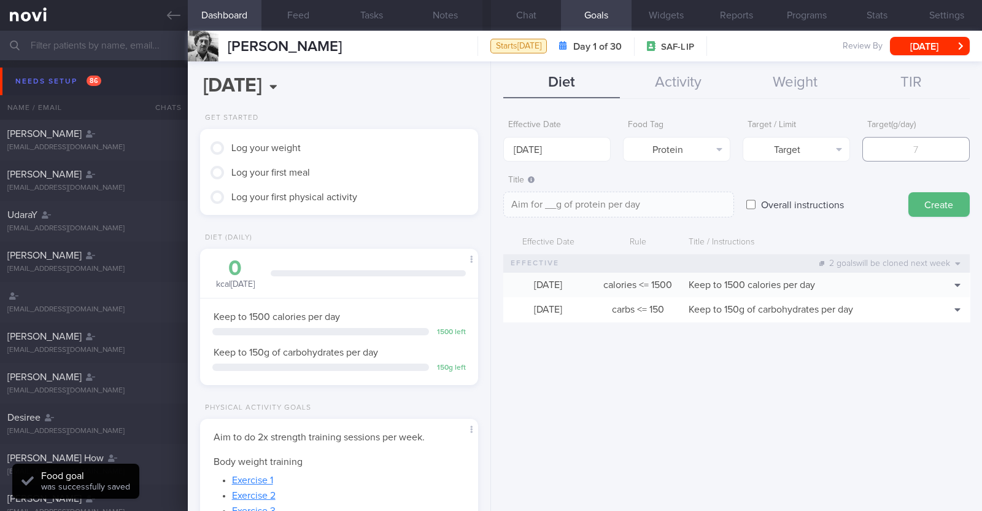
click at [887, 150] on input "number" at bounding box center [915, 149] width 107 height 25
type input "8"
type textarea "Aim for 8g of protein per day"
type input "80"
type textarea "Aim for 80g of protein per day"
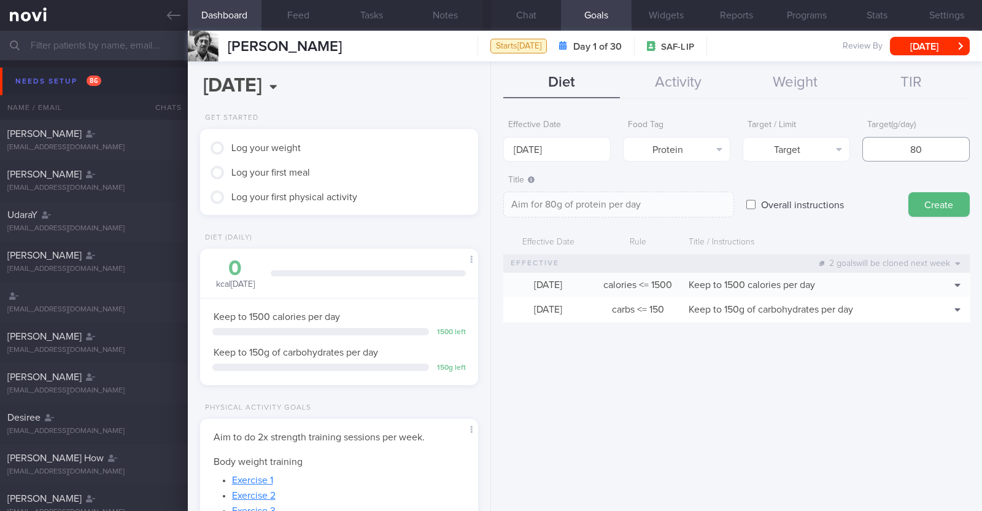
type input "80"
click at [921, 208] on button "Create" at bounding box center [939, 204] width 61 height 25
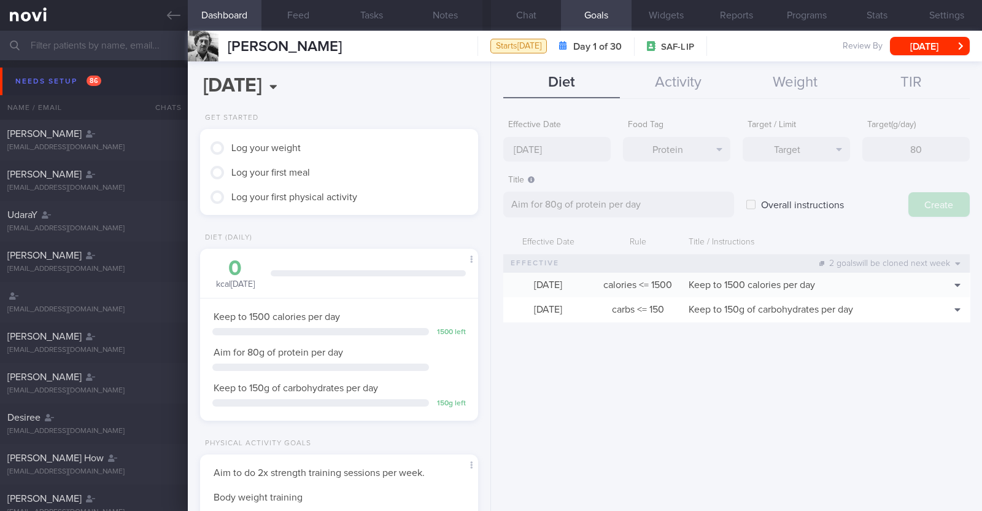
type input "[DATE]"
type textarea "Aim for ___ of ___"
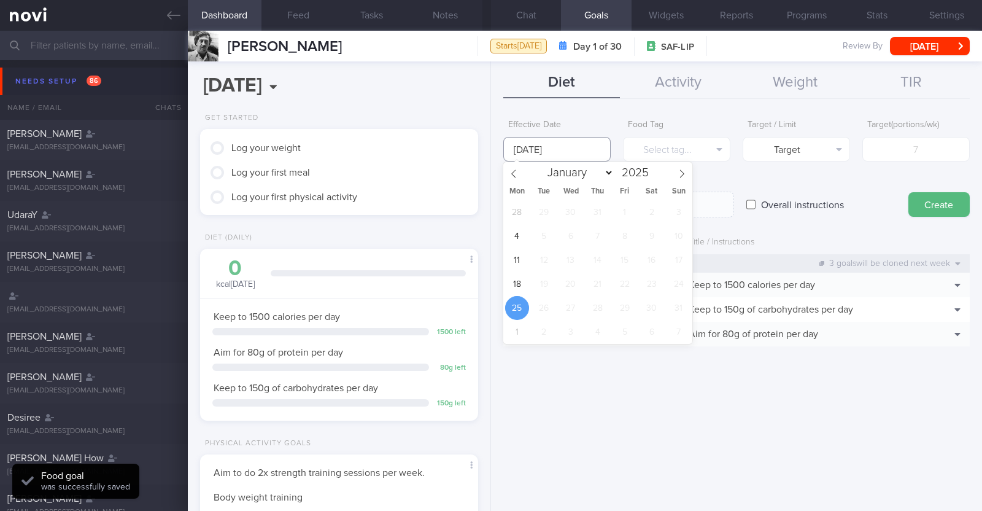
click at [596, 150] on input "[DATE]" at bounding box center [556, 149] width 107 height 25
click at [509, 289] on span "18" at bounding box center [517, 284] width 24 height 24
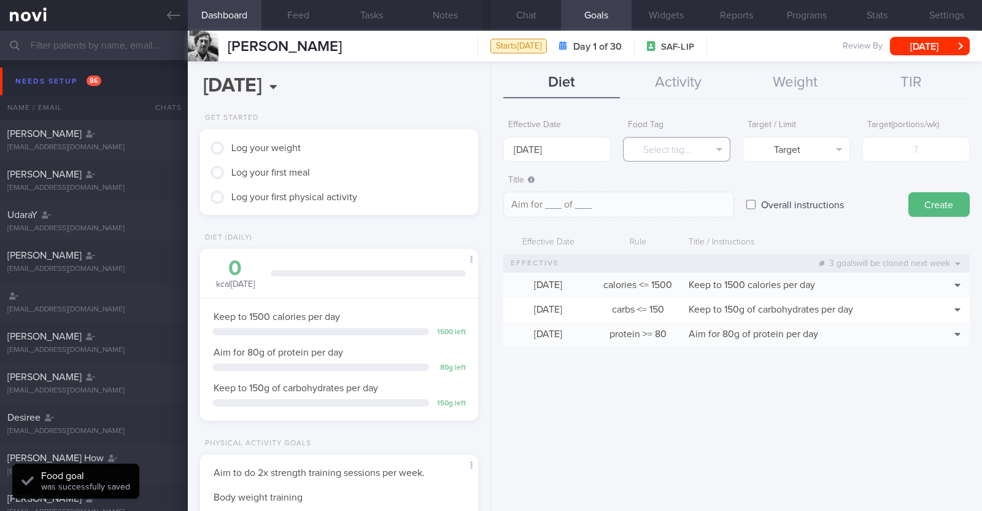
click at [647, 152] on button "Select tag..." at bounding box center [676, 149] width 107 height 25
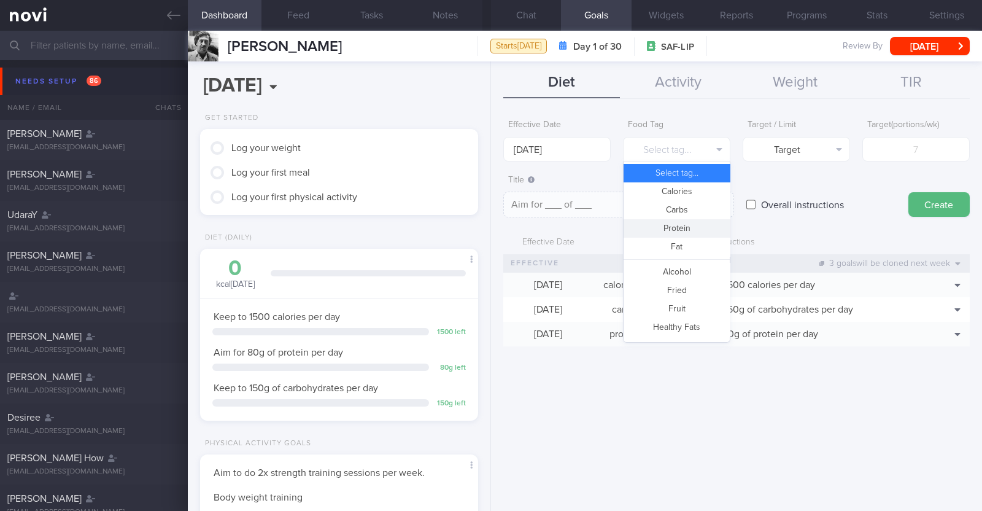
click at [841, 172] on div "Overall instructions" at bounding box center [821, 193] width 150 height 48
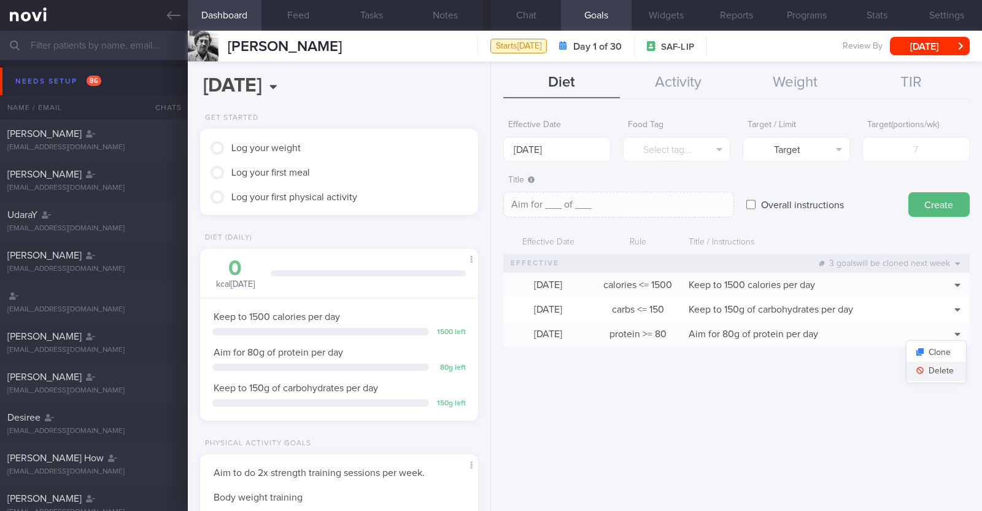
click at [940, 371] on button "Delete" at bounding box center [937, 371] width 60 height 18
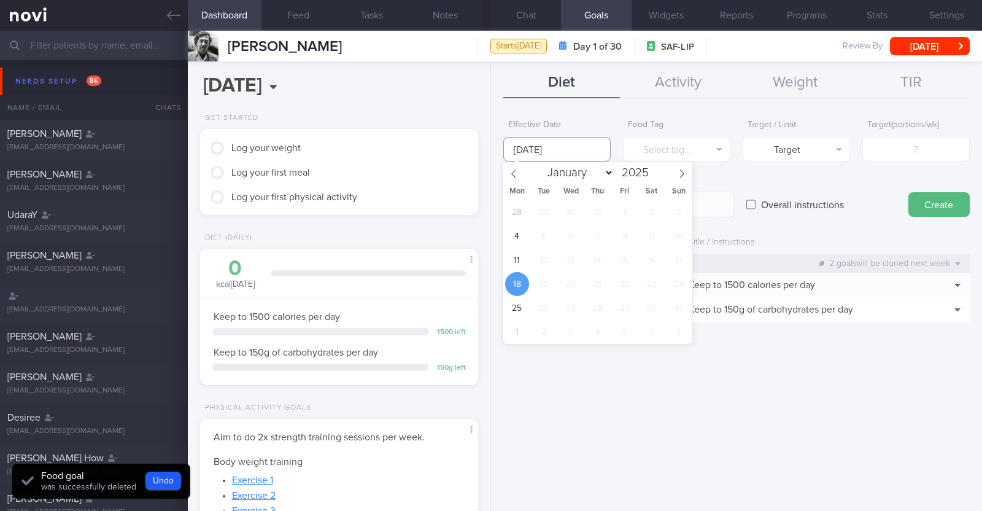
click at [546, 152] on input "[DATE]" at bounding box center [556, 149] width 107 height 25
click at [519, 260] on span "11" at bounding box center [517, 260] width 24 height 24
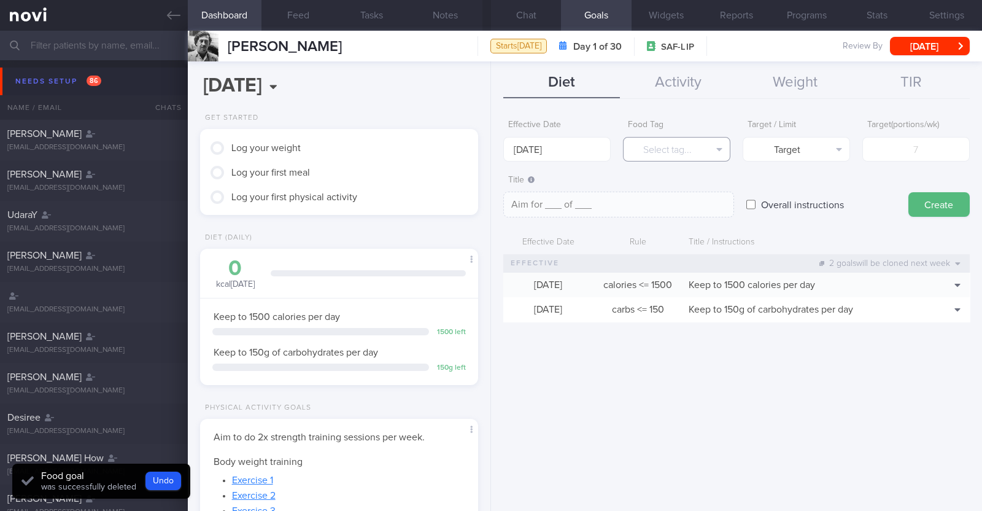
click at [670, 150] on button "Select tag..." at bounding box center [676, 149] width 107 height 25
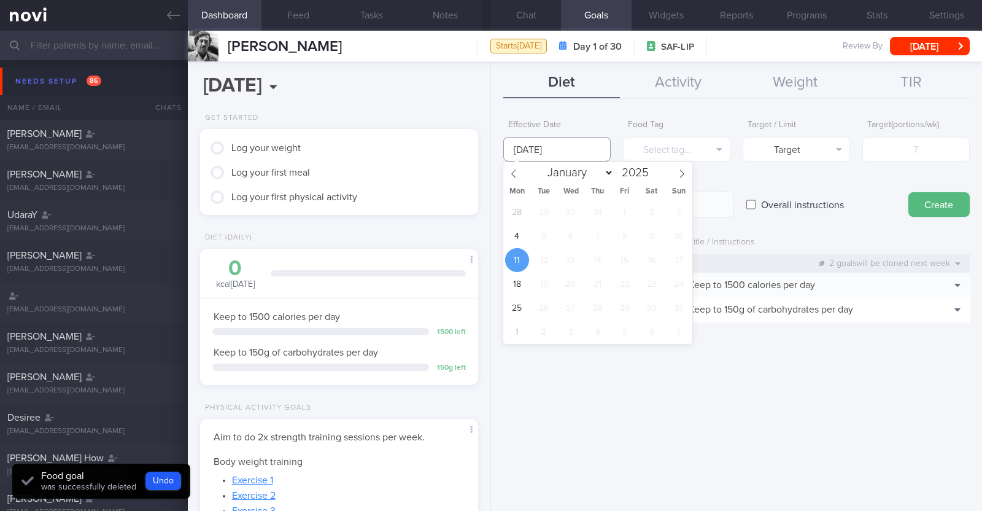
click at [574, 155] on input "[DATE]" at bounding box center [556, 149] width 107 height 25
click at [510, 291] on span "18" at bounding box center [517, 284] width 24 height 24
type input "[DATE]"
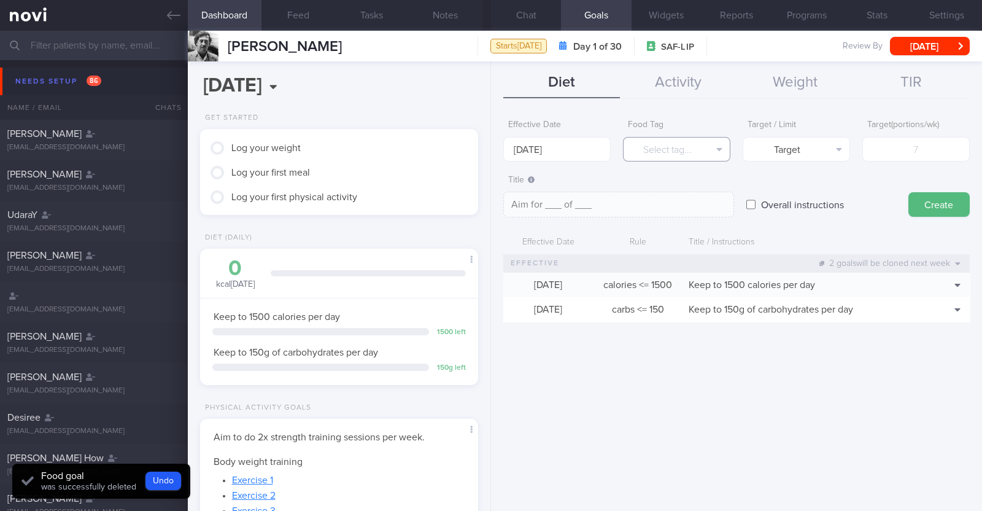
click at [676, 150] on button "Select tag..." at bounding box center [676, 149] width 107 height 25
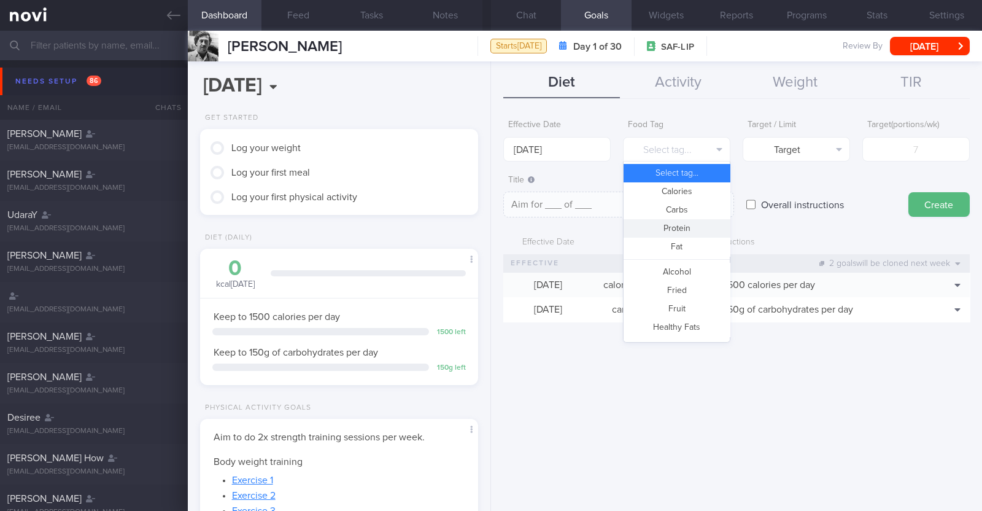
click at [684, 231] on button "Protein" at bounding box center [677, 228] width 106 height 18
type textarea "Aim for __g of protein per day"
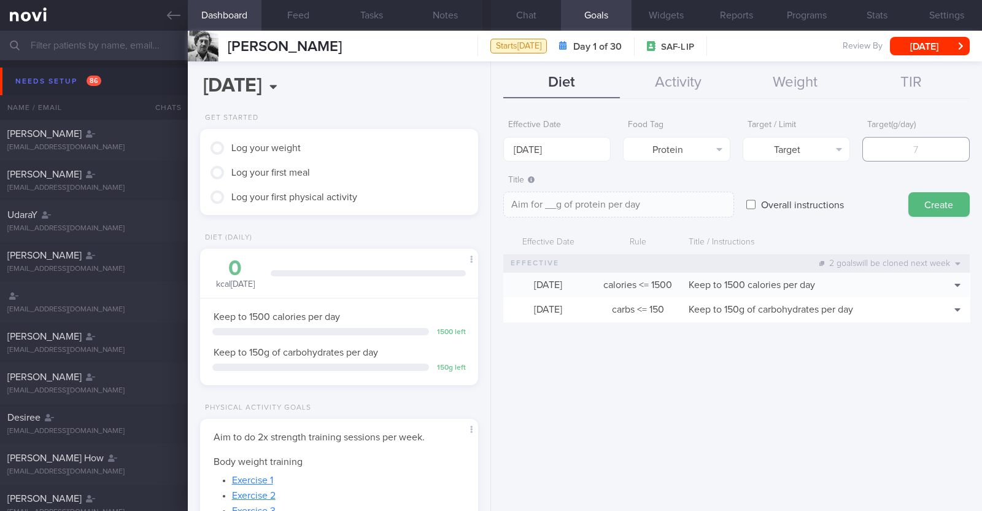
click at [896, 150] on input "number" at bounding box center [915, 149] width 107 height 25
type input "7"
type textarea "Aim for 7g of protein per day"
type input "75"
type textarea "Aim for 75g of protein per day"
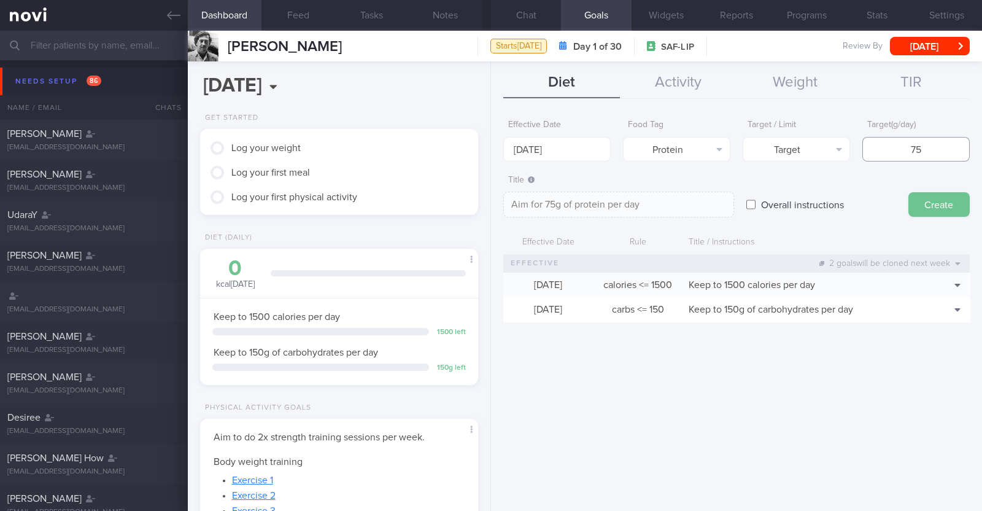
type input "75"
click at [930, 205] on button "Create" at bounding box center [939, 204] width 61 height 25
type input "[DATE]"
type textarea "Aim for ___ of ___"
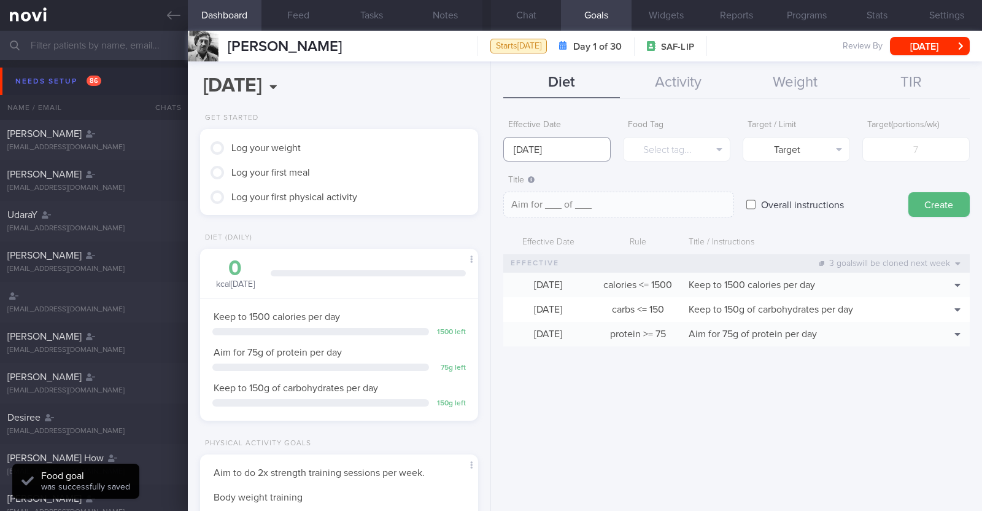
click at [605, 157] on input "[DATE]" at bounding box center [556, 149] width 107 height 25
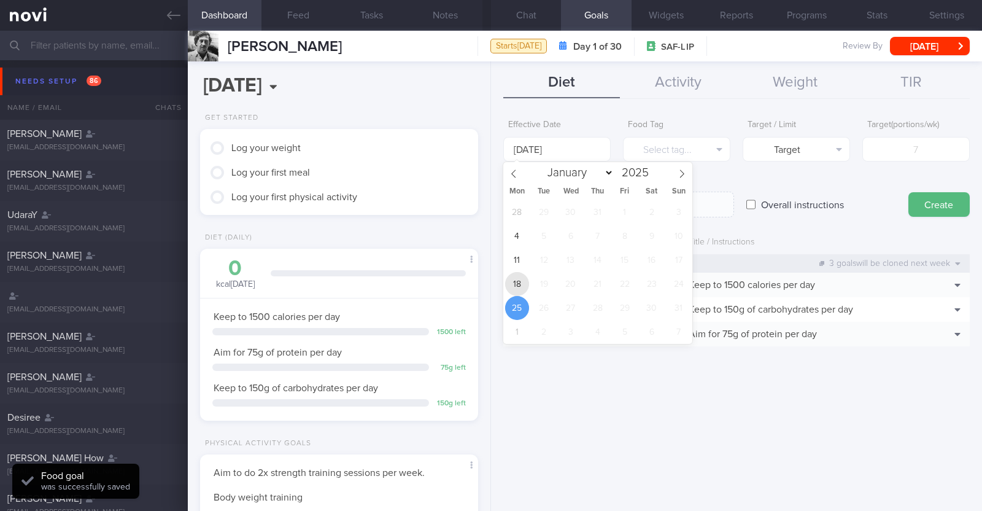
click at [523, 279] on span "18" at bounding box center [517, 284] width 24 height 24
type input "[DATE]"
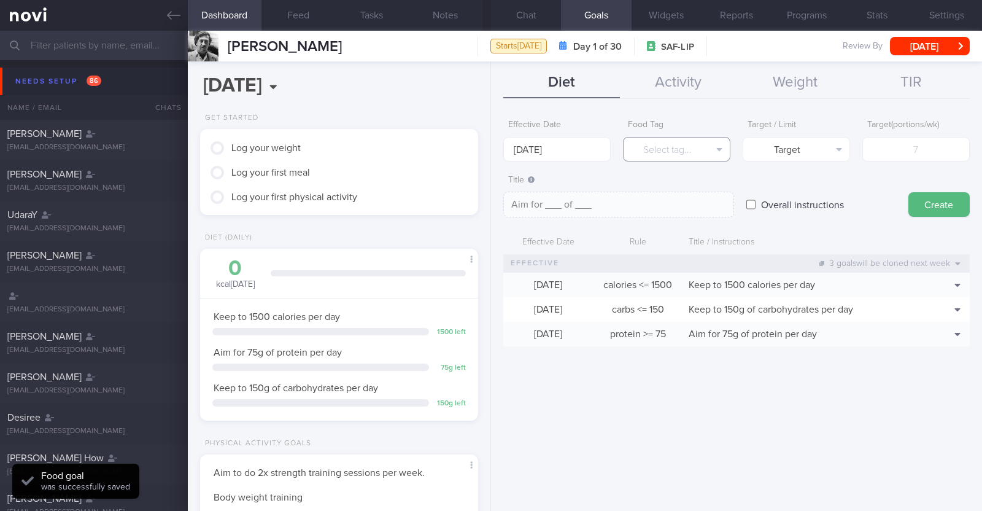
click at [672, 153] on button "Select tag..." at bounding box center [676, 149] width 107 height 25
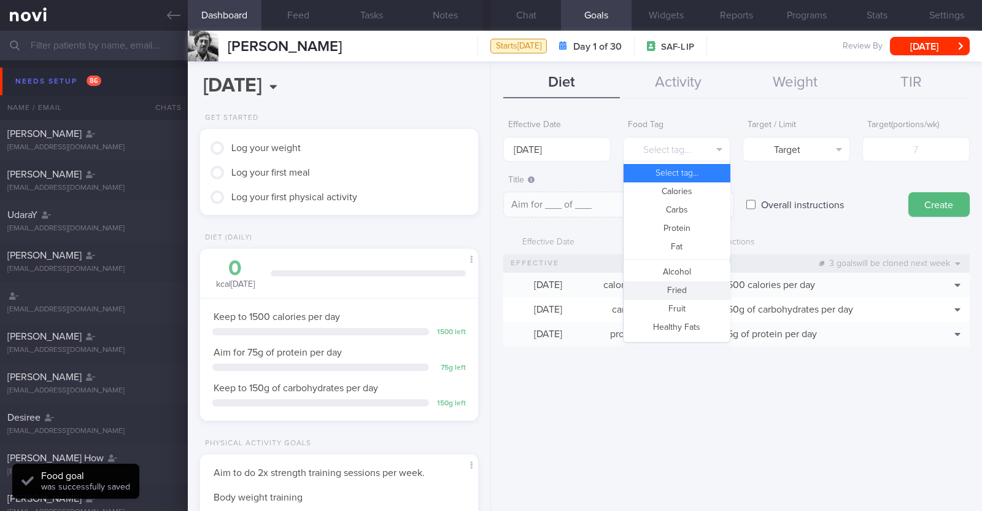
click at [688, 292] on button "Fried" at bounding box center [677, 290] width 106 height 18
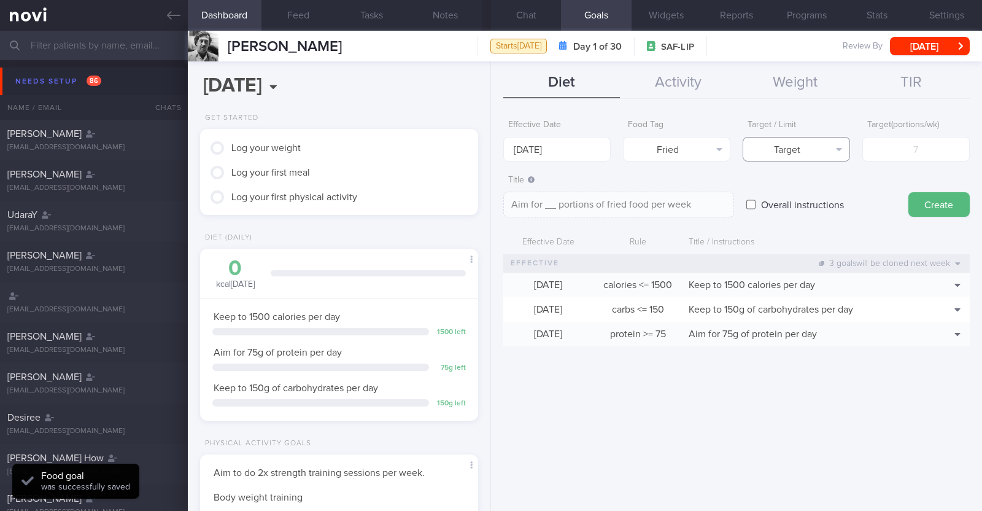
click at [788, 140] on button "Target" at bounding box center [796, 149] width 107 height 25
click at [786, 188] on button "Limit" at bounding box center [796, 191] width 106 height 18
type textarea "Keep to __ portions of fried food per week"
click at [880, 155] on input "number" at bounding box center [915, 149] width 107 height 25
type input "2"
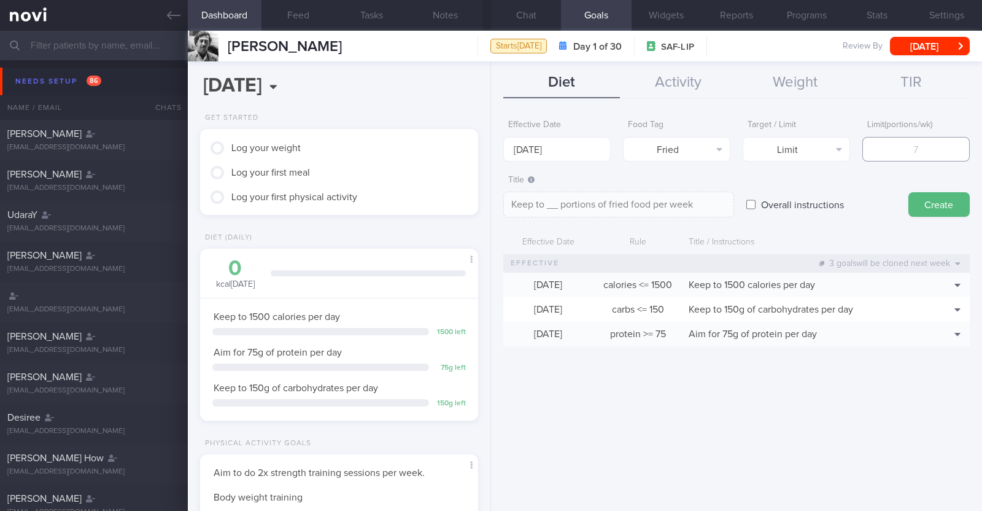
type textarea "Keep to 2 portions of fried food per week"
type input "2"
click at [922, 198] on button "Create" at bounding box center [939, 204] width 61 height 25
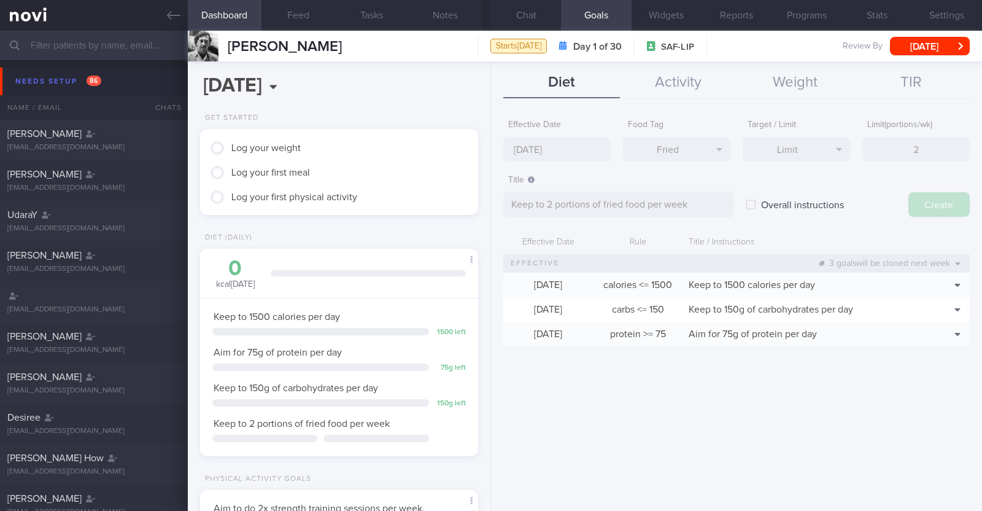
type input "[DATE]"
type textarea "Aim for ___ of ___"
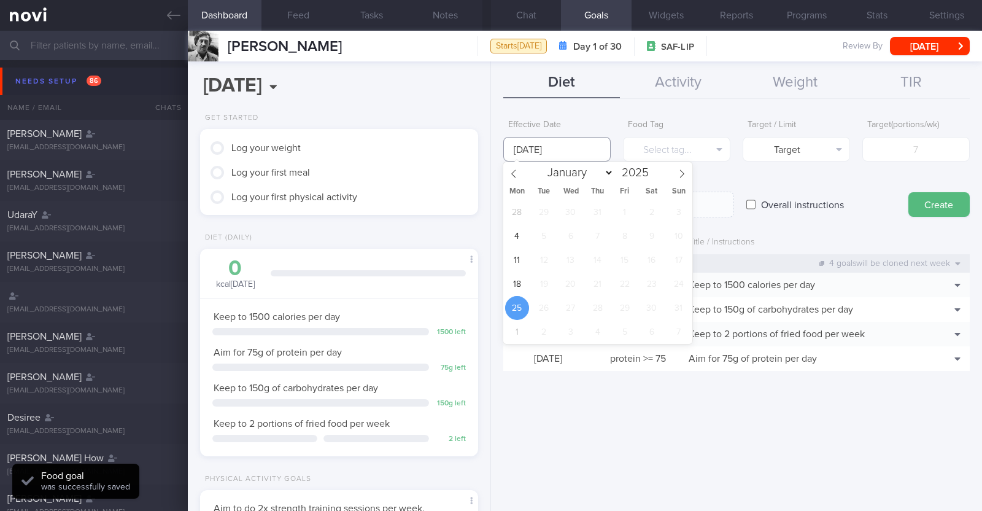
click at [526, 149] on input "[DATE]" at bounding box center [556, 149] width 107 height 25
click at [518, 276] on span "18" at bounding box center [517, 284] width 24 height 24
type input "[DATE]"
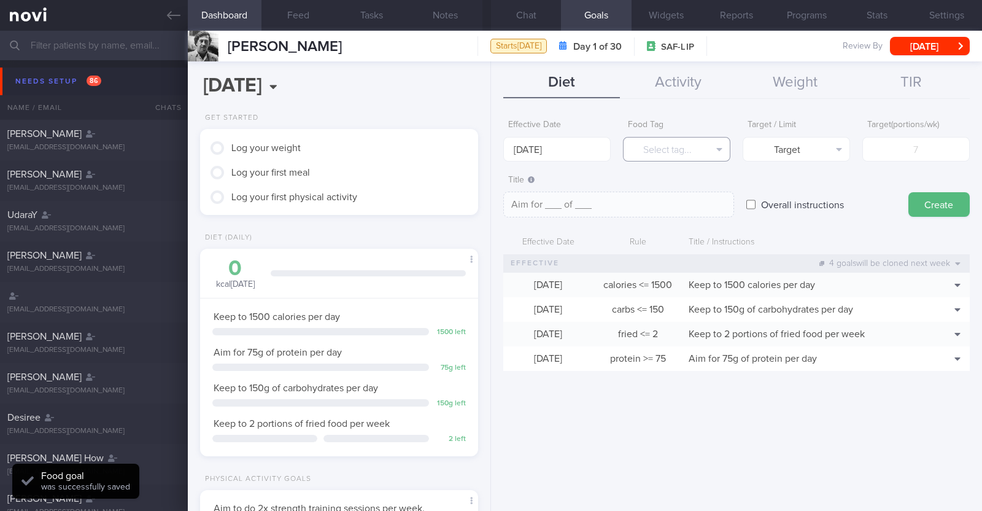
click at [662, 141] on button "Select tag..." at bounding box center [676, 149] width 107 height 25
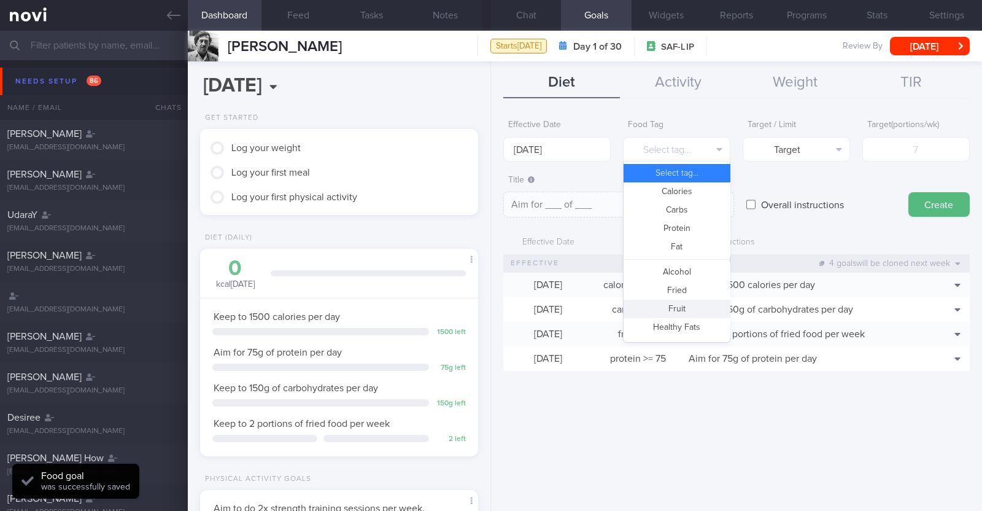
click at [677, 304] on button "Fruit" at bounding box center [677, 309] width 106 height 18
type textarea "Aim for __ portions of fruits per week"
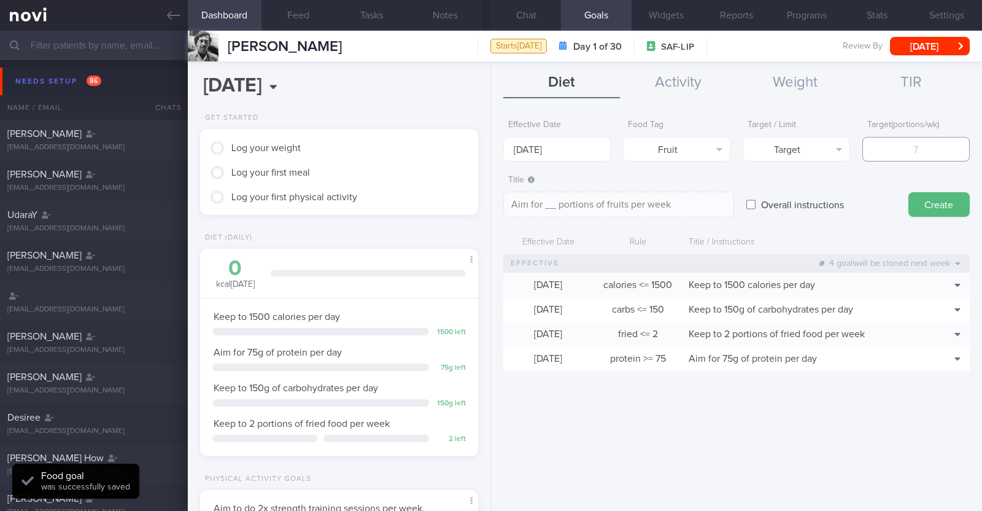
click at [933, 146] on input "number" at bounding box center [915, 149] width 107 height 25
type input "1"
type textarea "Aim for 1 portions of fruits per week"
type input "14"
type textarea "Aim for 14 portions of fruits per week"
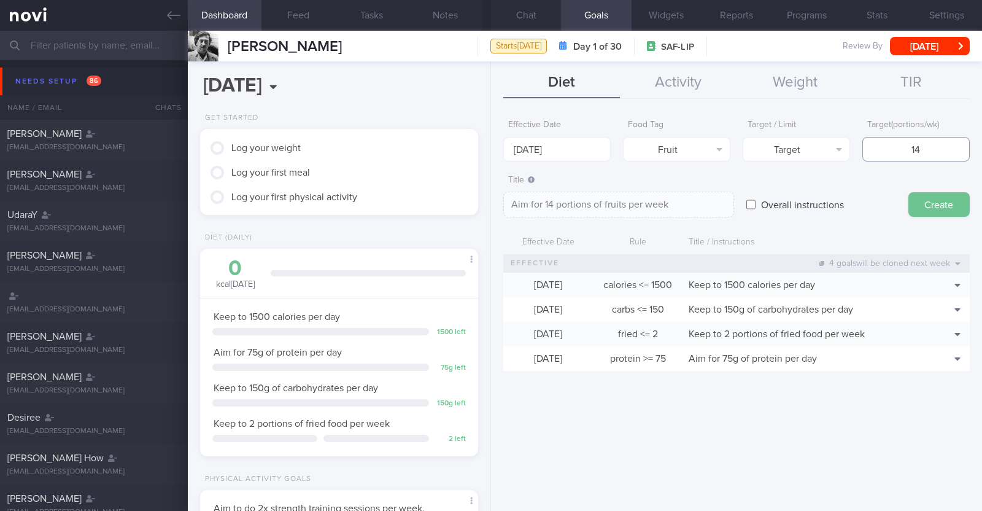
type input "14"
click at [934, 211] on button "Create" at bounding box center [939, 204] width 61 height 25
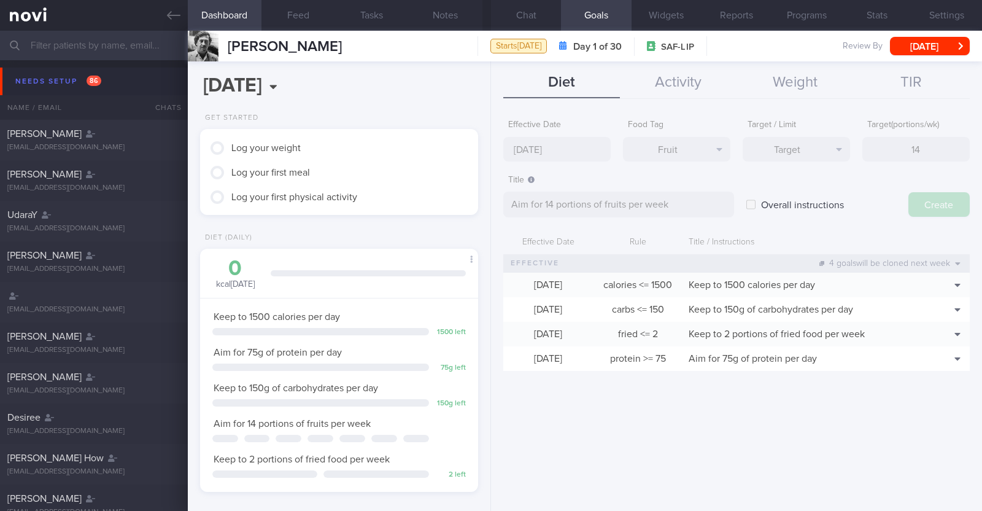
type input "[DATE]"
type textarea "Aim for ___ of ___"
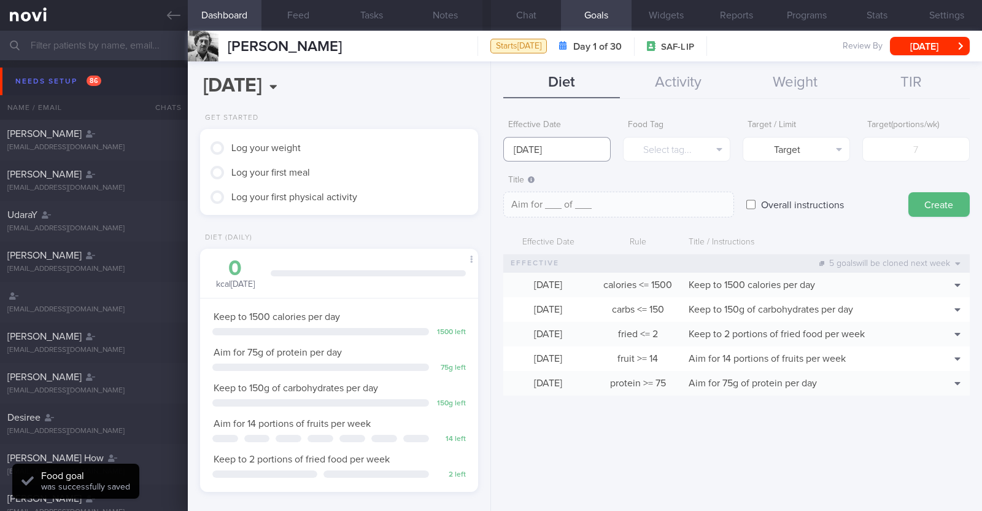
click at [570, 154] on input "[DATE]" at bounding box center [556, 149] width 107 height 25
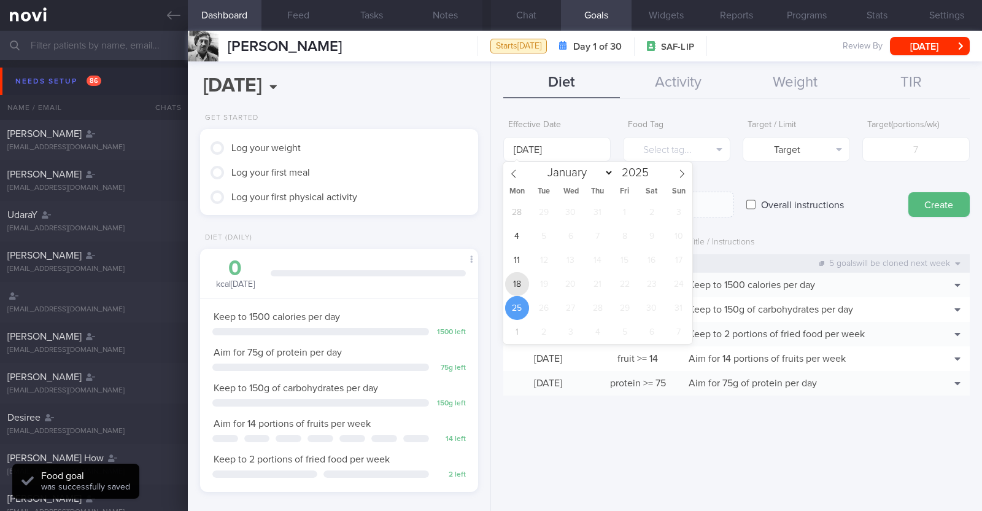
click at [519, 281] on span "18" at bounding box center [517, 284] width 24 height 24
type input "[DATE]"
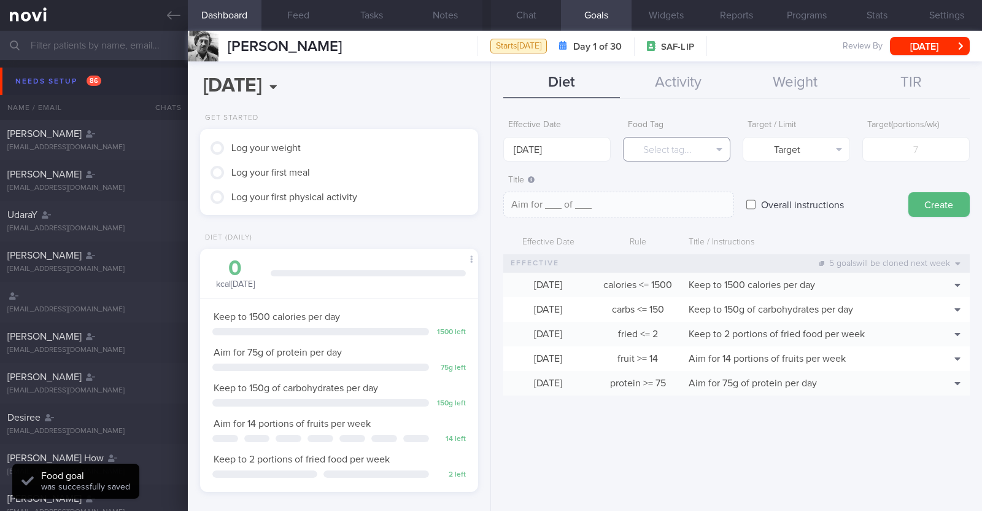
click at [662, 145] on button "Select tag..." at bounding box center [676, 149] width 107 height 25
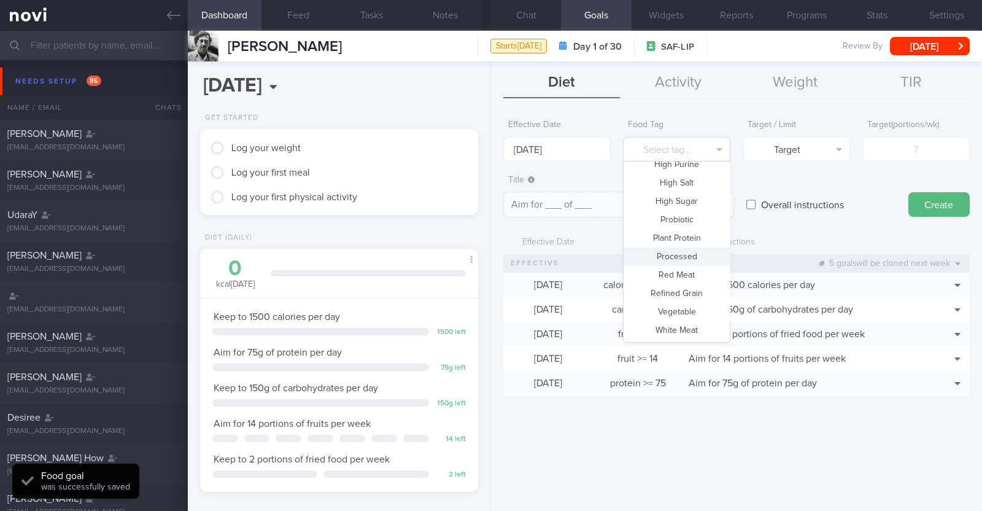
scroll to position [365, 0]
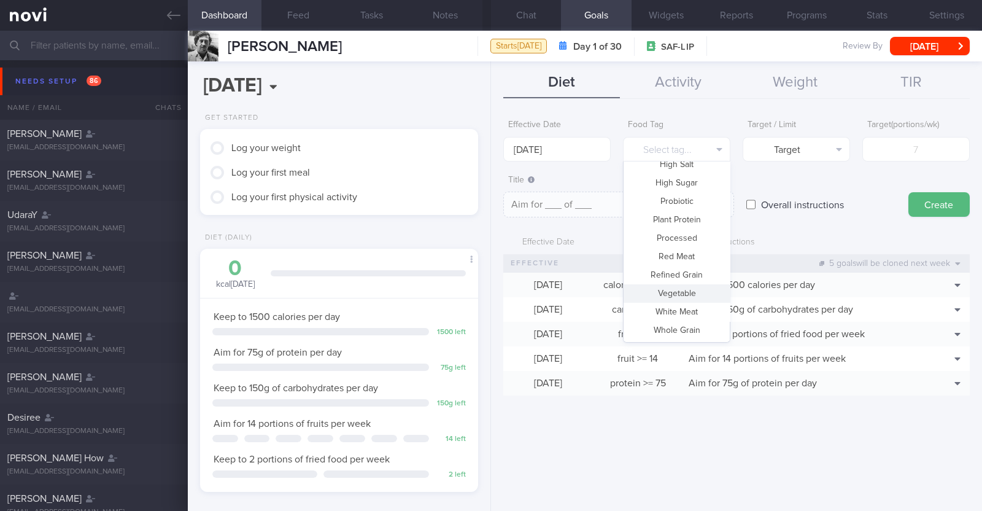
click at [673, 296] on button "Vegetable" at bounding box center [677, 293] width 106 height 18
type textarea "Aim for __ portions of vegetables per week"
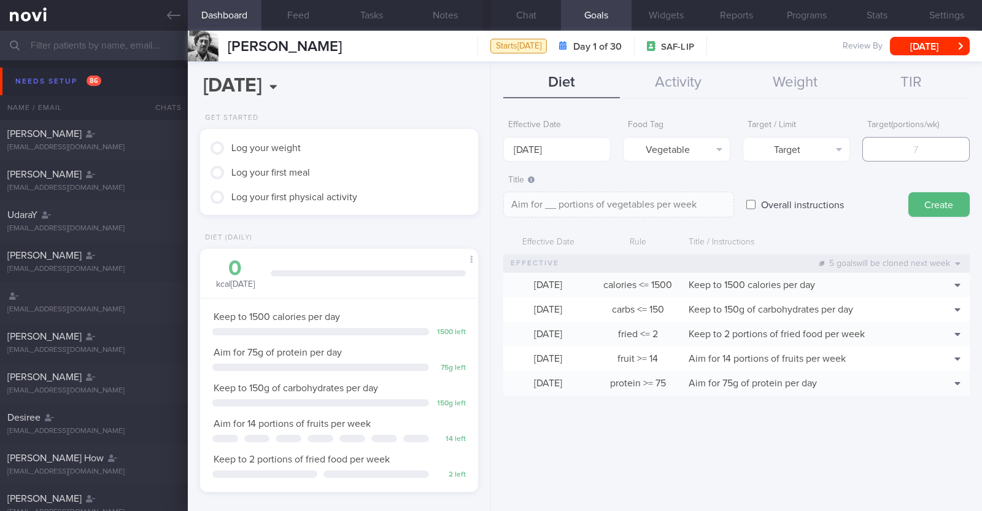
click at [905, 155] on input "number" at bounding box center [915, 149] width 107 height 25
type input "1"
type textarea "Aim for 1 portions of vegetables per week"
type input "14"
type textarea "Aim for 14 portions of vegetables per week"
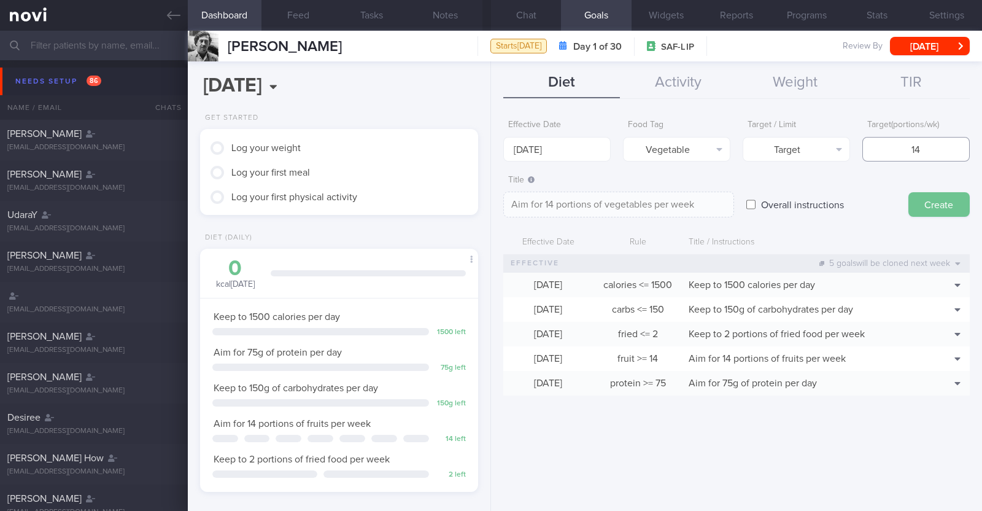
type input "14"
click at [930, 205] on button "Create" at bounding box center [939, 204] width 61 height 25
type input "[DATE]"
type textarea "Aim for ___ of ___"
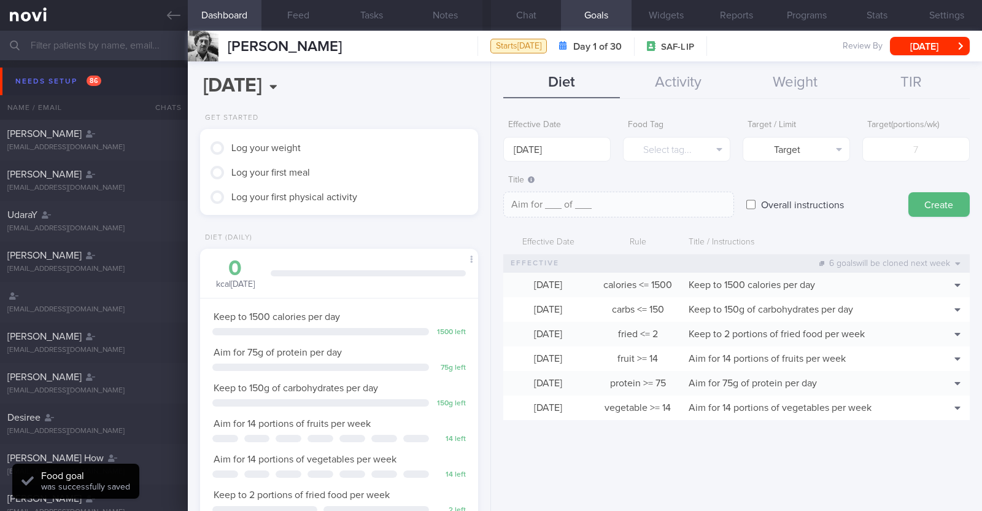
click at [869, 195] on div "Overall instructions" at bounding box center [821, 193] width 150 height 48
click at [534, 15] on button "Chat" at bounding box center [526, 15] width 70 height 31
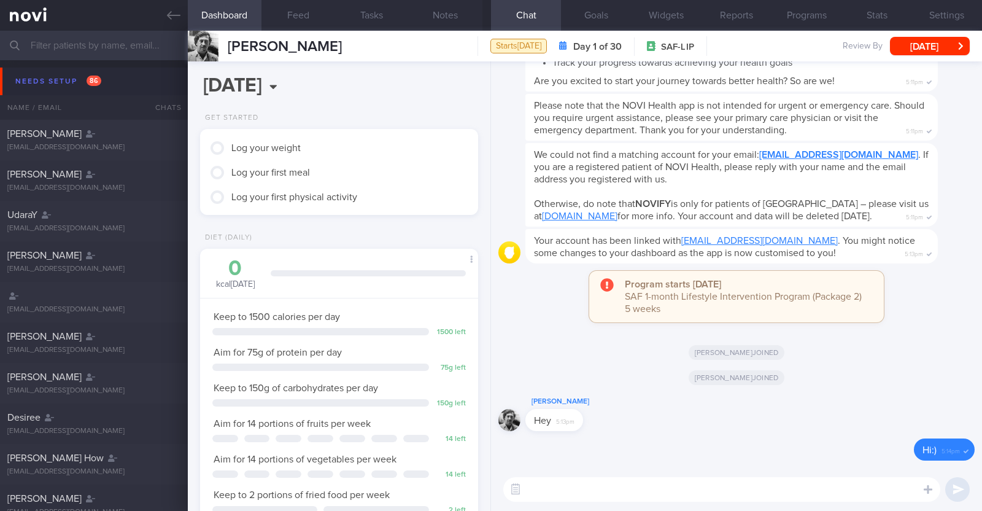
click at [584, 493] on textarea at bounding box center [721, 489] width 437 height 25
paste textarea "Hi [Name], It was a pleasure speaking with you [DATE]. The Lifestyle Improvemen…"
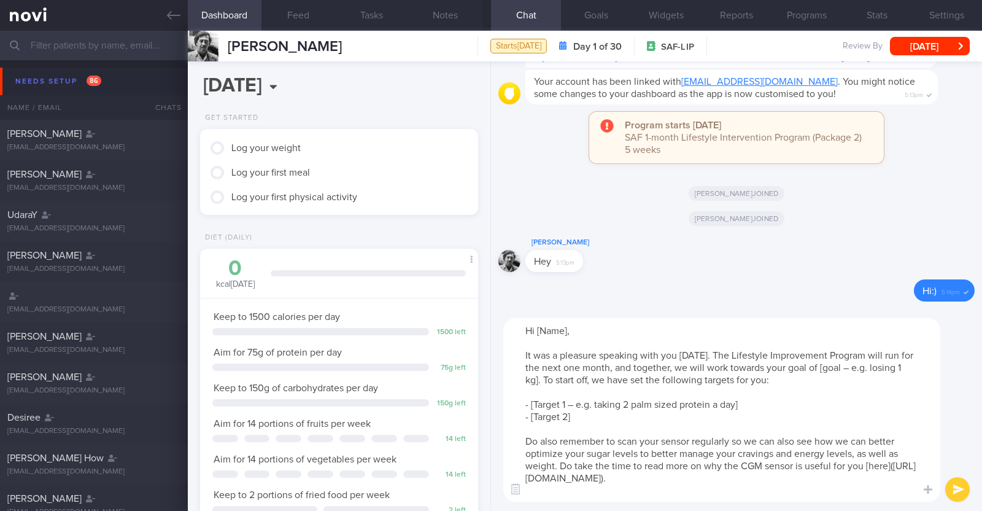
click at [567, 332] on textarea "Hi [Name], It was a pleasure speaking with you [DATE]. The Lifestyle Improvemen…" at bounding box center [721, 410] width 437 height 184
drag, startPoint x: 818, startPoint y: 364, endPoint x: 867, endPoint y: 368, distance: 49.9
click at [867, 368] on textarea "Hi [PERSON_NAME], It was a pleasure speaking with you [DATE]. The Lifestyle Imp…" at bounding box center [721, 410] width 437 height 184
drag, startPoint x: 745, startPoint y: 403, endPoint x: 531, endPoint y: 403, distance: 213.6
click at [531, 403] on textarea "Hi [PERSON_NAME], It was a pleasure speaking with you [DATE]. The Lifestyle Imp…" at bounding box center [721, 410] width 437 height 184
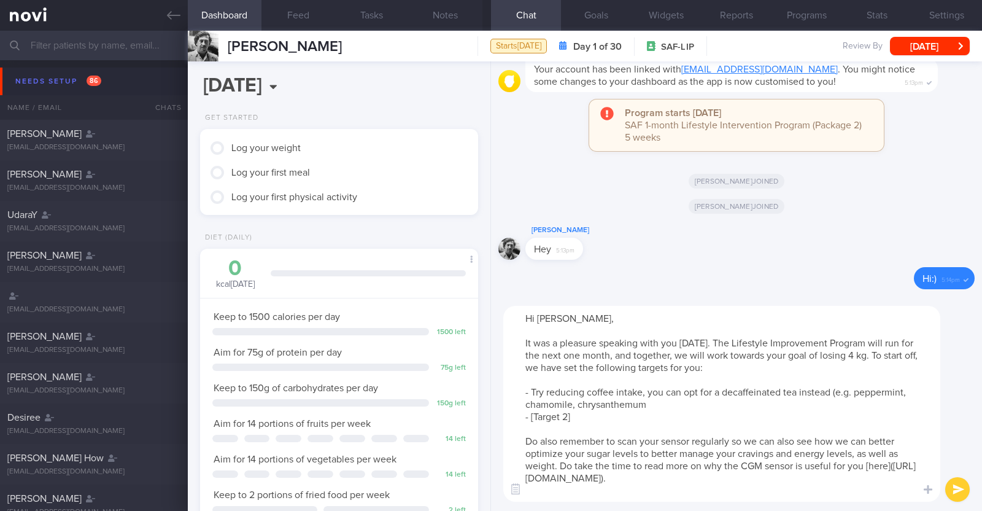
click at [718, 391] on textarea "Hi [PERSON_NAME], It was a pleasure speaking with you [DATE]. The Lifestyle Imp…" at bounding box center [721, 404] width 437 height 196
click at [726, 403] on textarea "Hi [PERSON_NAME], It was a pleasure speaking with you [DATE]. The Lifestyle Imp…" at bounding box center [721, 404] width 437 height 196
drag, startPoint x: 603, startPoint y: 418, endPoint x: 533, endPoint y: 419, distance: 70.6
click at [533, 419] on textarea "Hi [PERSON_NAME], It was a pleasure speaking with you [DATE]. The Lifestyle Imp…" at bounding box center [721, 404] width 437 height 196
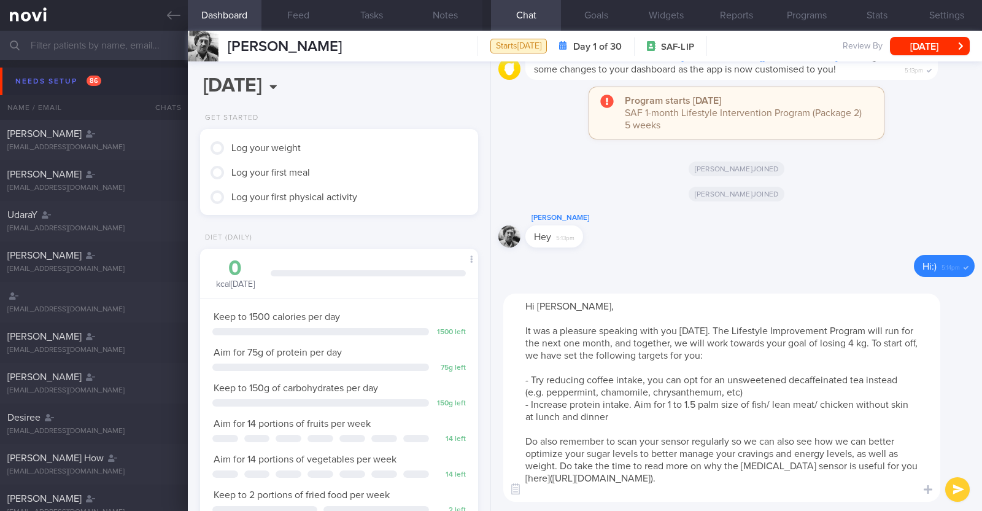
type textarea "Hi [PERSON_NAME], It was a pleasure speaking with you [DATE]. The Lifestyle Imp…"
click at [959, 481] on button "submit" at bounding box center [957, 489] width 25 height 25
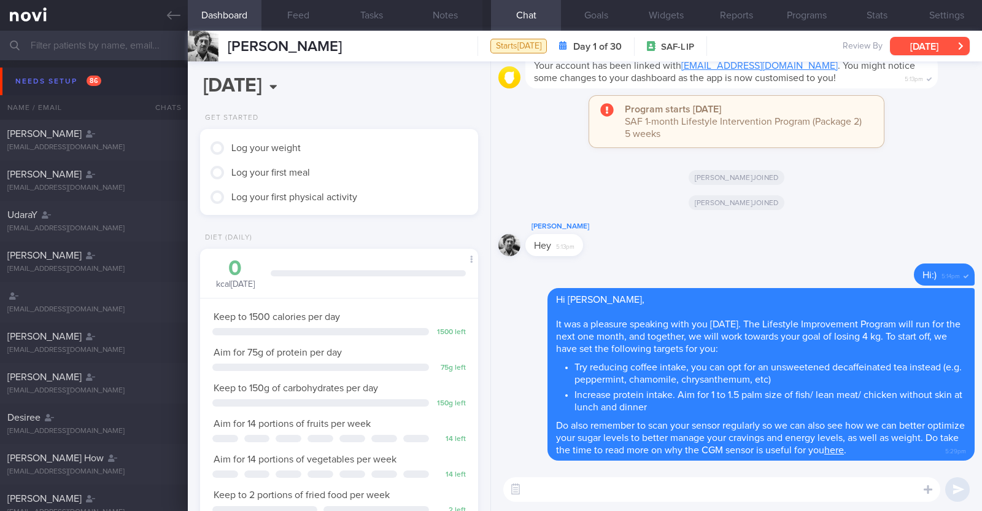
click at [907, 53] on button "[DATE]" at bounding box center [930, 46] width 80 height 18
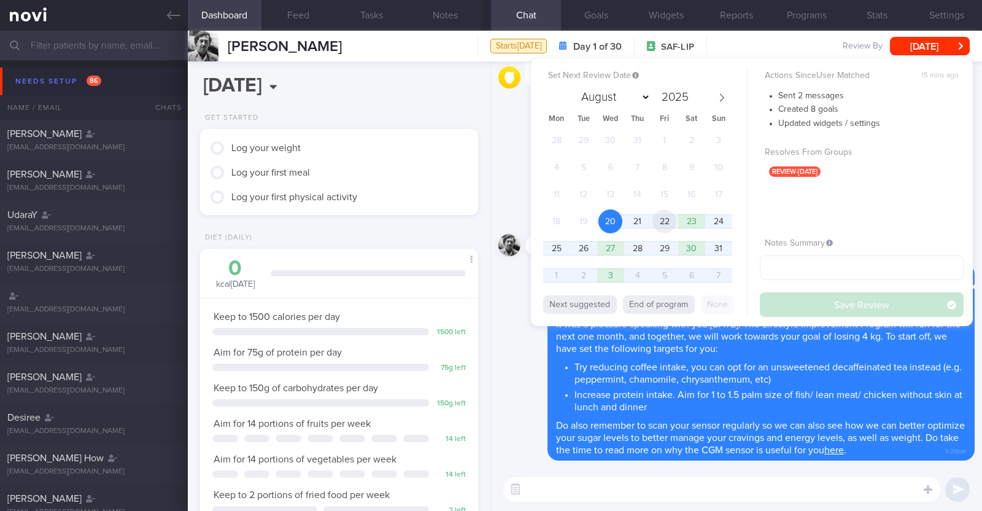
click at [660, 221] on span "22" at bounding box center [665, 221] width 24 height 24
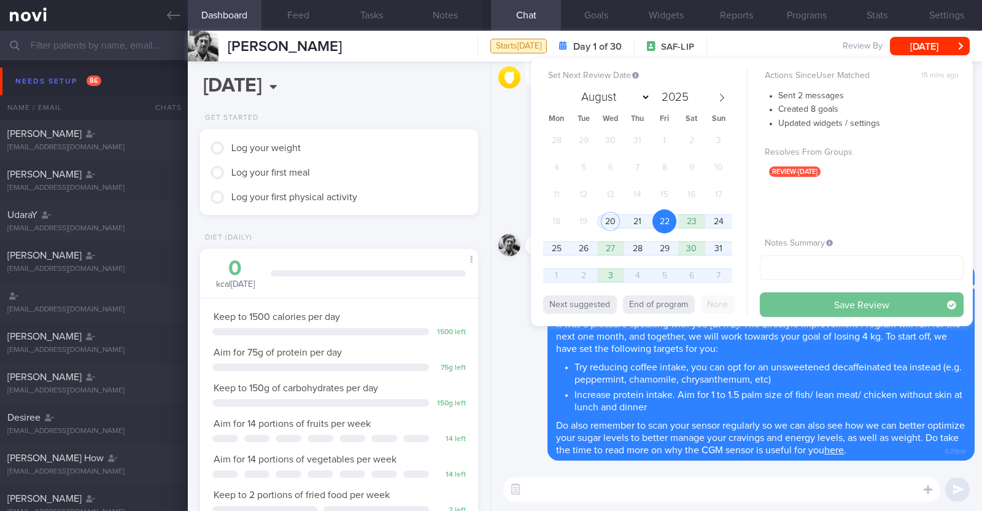
click at [845, 303] on button "Save Review" at bounding box center [862, 304] width 204 height 25
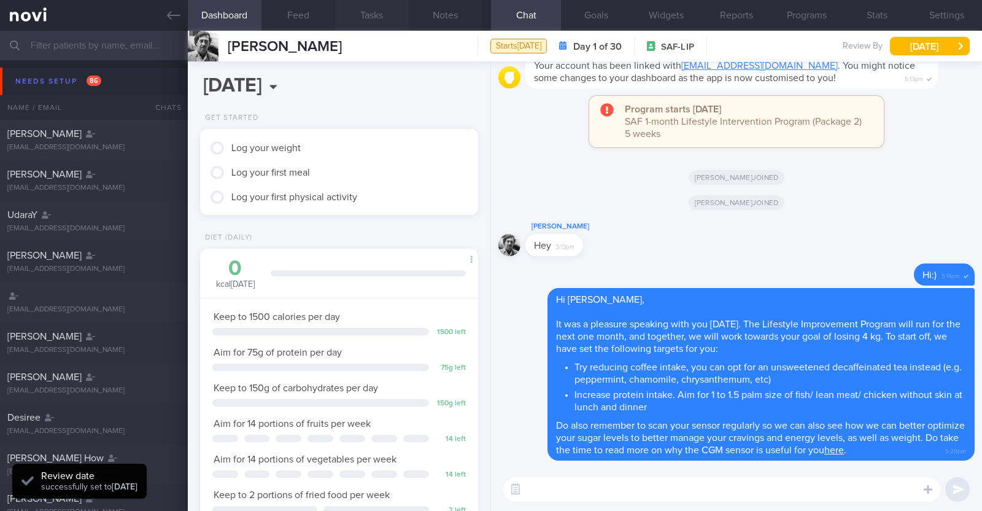
scroll to position [124, 249]
click at [39, 72] on button "Needs setup 86" at bounding box center [493, 82] width 986 height 28
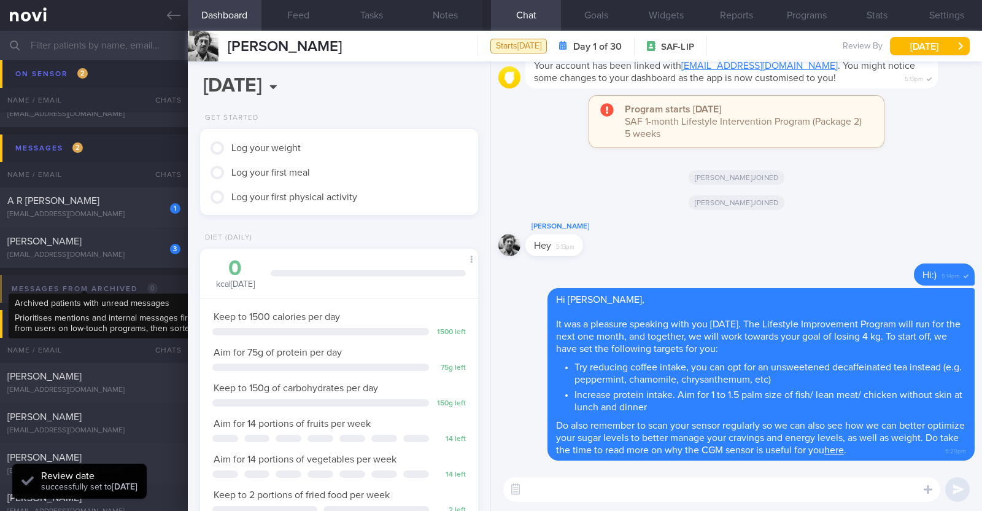
scroll to position [153, 0]
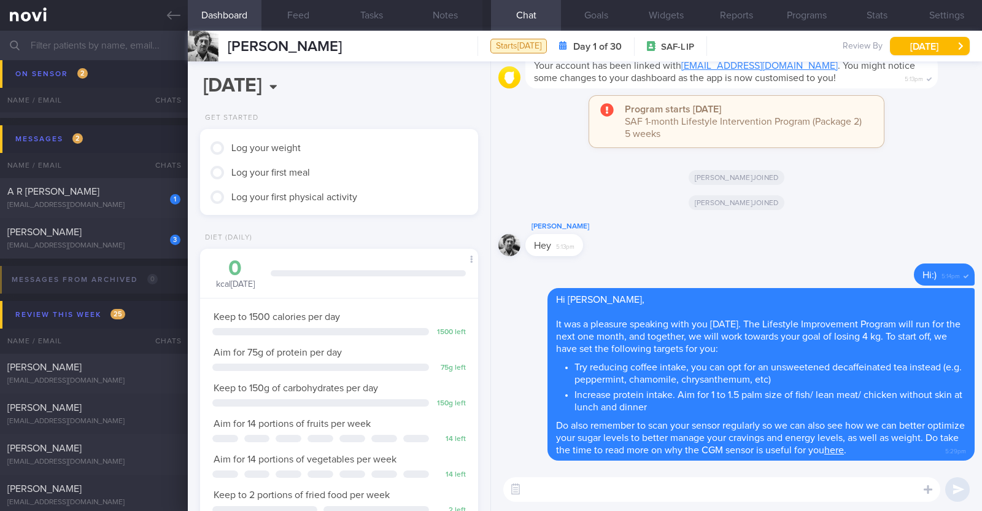
scroll to position [365, 0]
click at [442, 12] on button "Notes" at bounding box center [446, 15] width 74 height 31
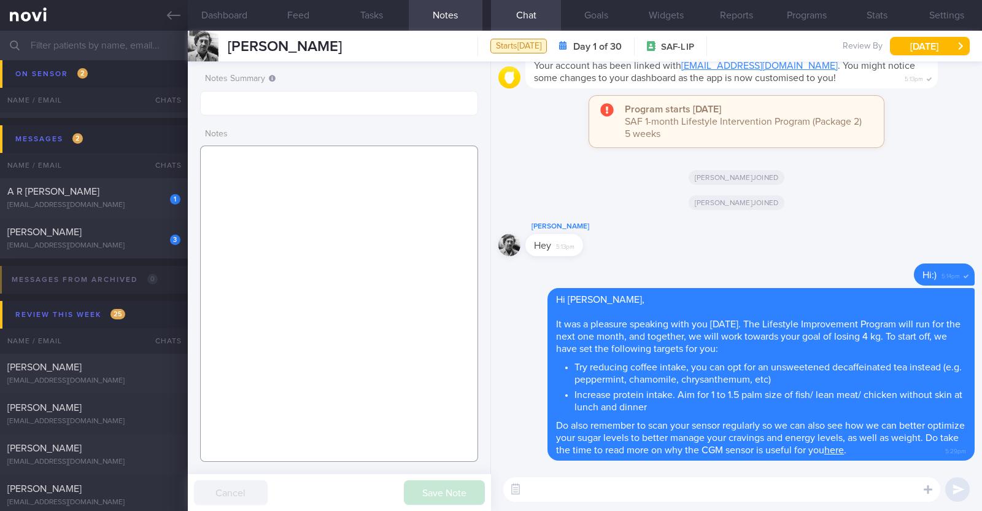
click at [354, 220] on textarea at bounding box center [339, 303] width 278 height 316
click at [246, 160] on textarea "48M Nil PMHx/meds" at bounding box center [339, 303] width 278 height 316
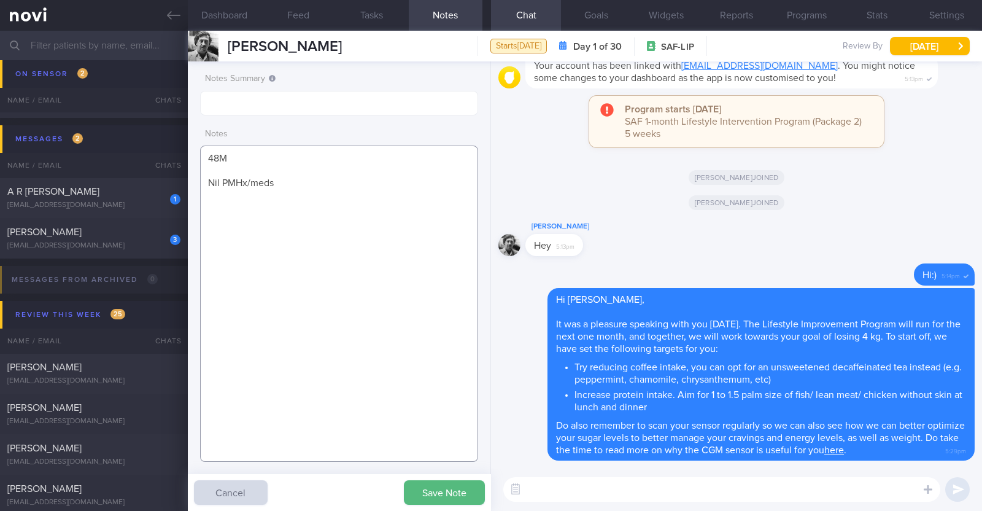
click at [255, 181] on textarea "48M Nil PMHx/meds" at bounding box center [339, 303] width 278 height 316
click at [279, 182] on textarea "48M Nil PMHx/Meds" at bounding box center [339, 303] width 278 height 316
paste textarea "Walking x 3/week (60min) Jogging x 1/week (30min)"
type textarea "48M Nil PMHx/Meds Walking x 3/week (60min) Jogging x 1/week (30min)"
click at [448, 482] on button "Save Note" at bounding box center [444, 492] width 81 height 25
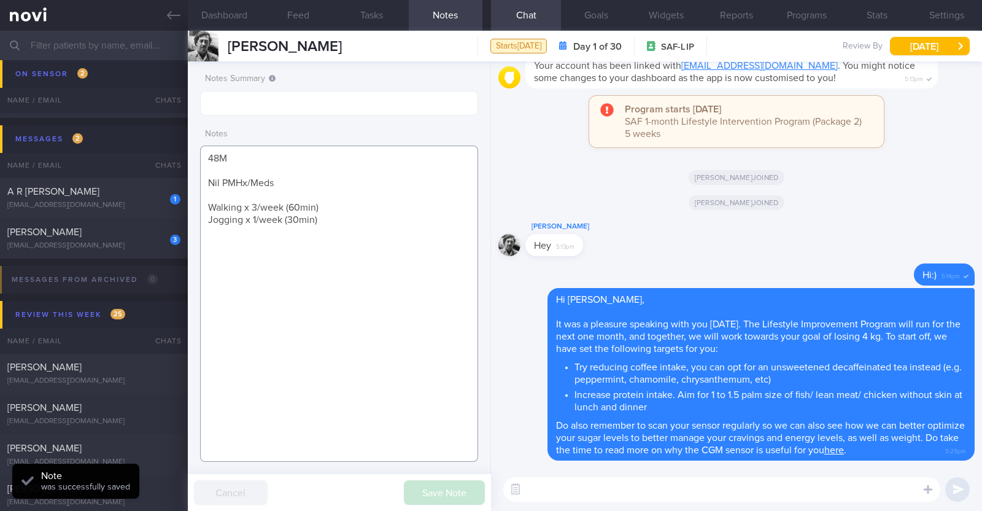
drag, startPoint x: 321, startPoint y: 223, endPoint x: 195, endPoint y: 141, distance: 151.2
click at [195, 141] on div "Notes Summary Notes 48M Nil PMHx/Meds Walking x 3/week (60min) Jogging x 1/week…" at bounding box center [339, 285] width 303 height 449
click at [438, 299] on textarea "48M Nil PMHx/Meds Walking x 3/week (60min) Jogging x 1/week (30min)" at bounding box center [339, 303] width 278 height 316
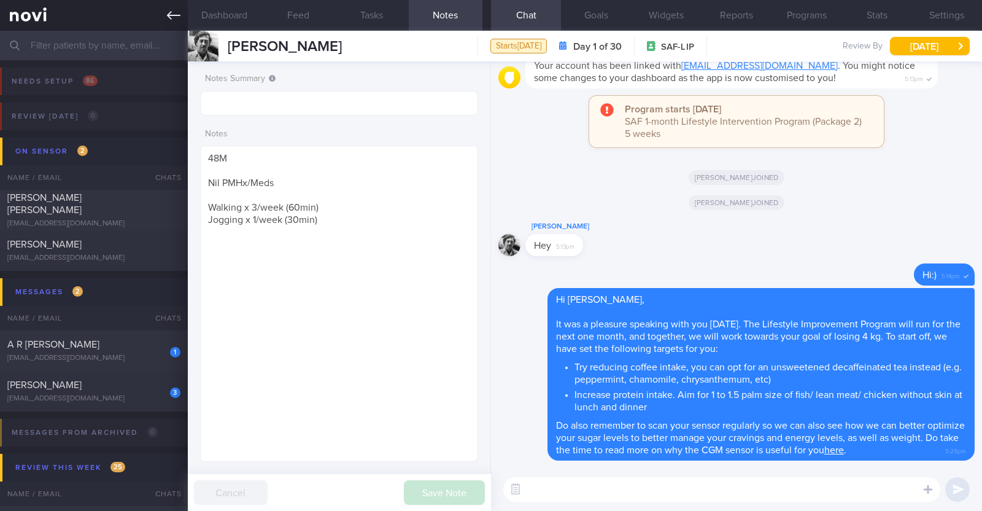
click at [179, 16] on icon at bounding box center [174, 16] width 14 height 14
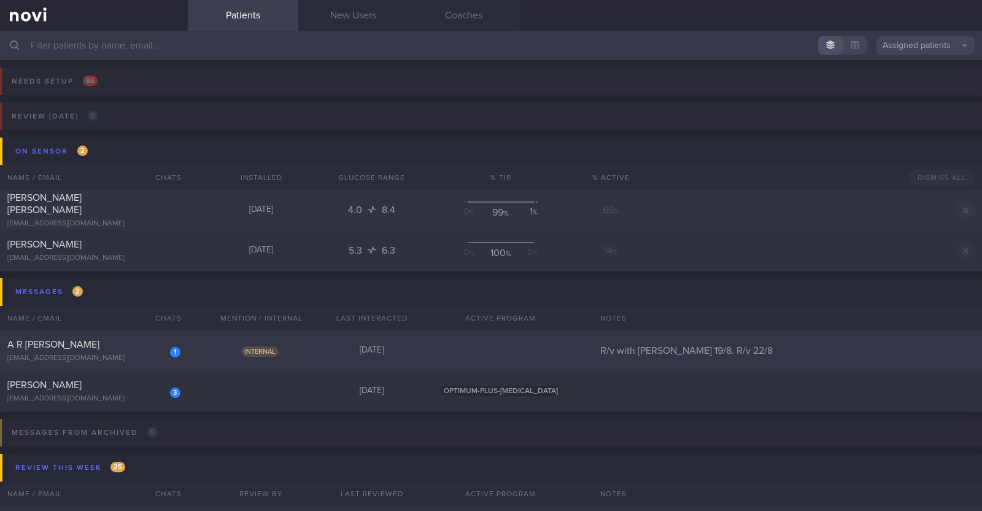
click at [103, 354] on div "[EMAIL_ADDRESS][DOMAIN_NAME]" at bounding box center [93, 358] width 173 height 9
select select "7"
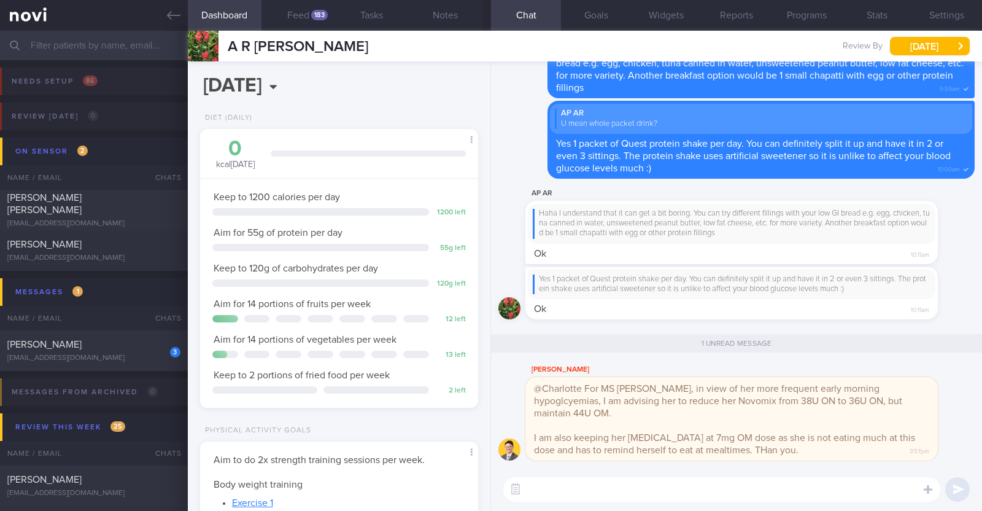
scroll to position [124, 249]
click at [513, 484] on button "button" at bounding box center [516, 489] width 22 height 22
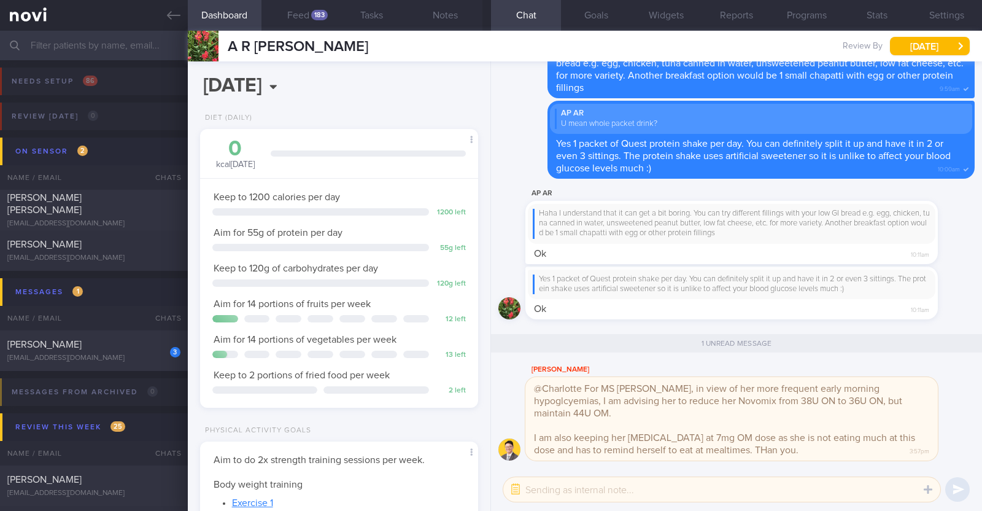
click at [537, 486] on textarea at bounding box center [721, 489] width 437 height 25
type textarea "Noted on the medication changes Dr @Todd. Thank you!"
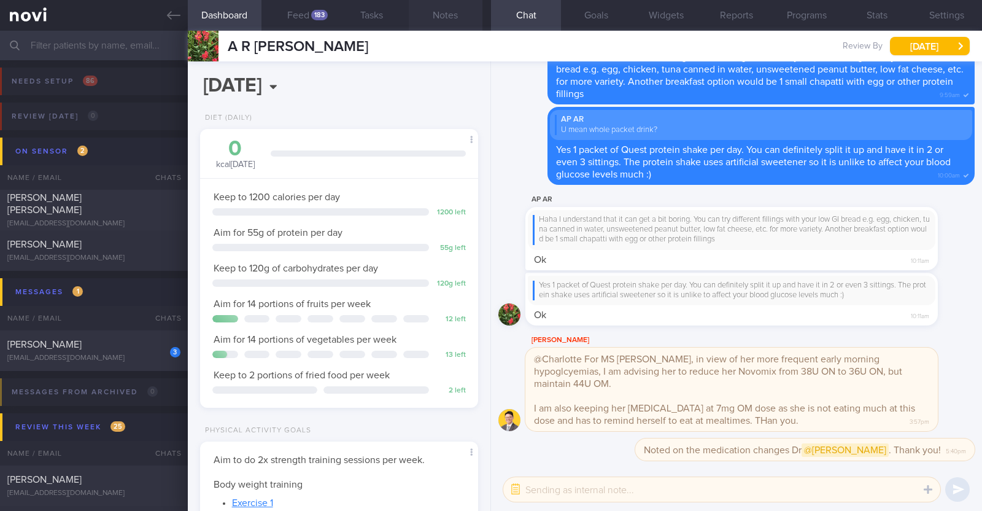
click at [442, 10] on button "Notes" at bounding box center [446, 15] width 74 height 31
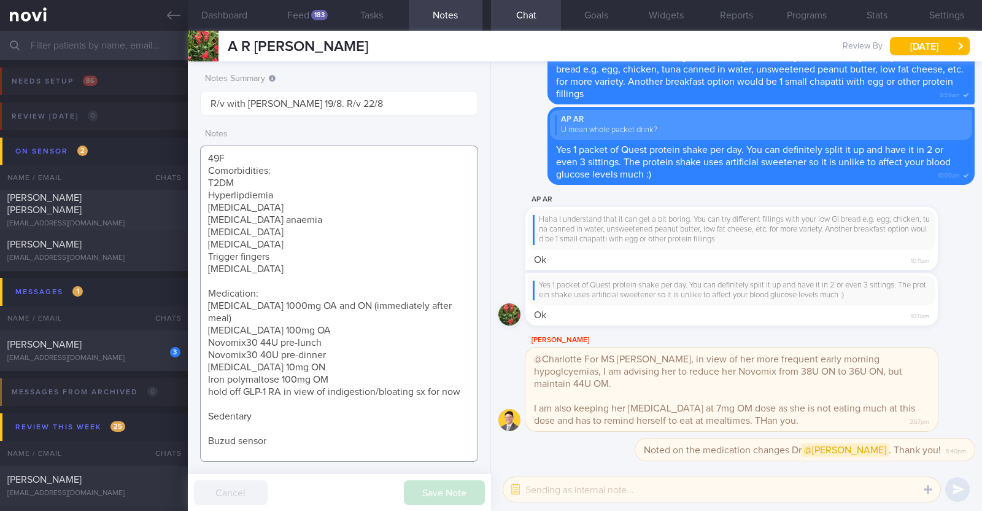
drag, startPoint x: 322, startPoint y: 330, endPoint x: 279, endPoint y: 327, distance: 43.7
click at [279, 327] on textarea "49F Comorbidities: T2DM Hyperlipdiemia Hypothyroidism Iron deficiency anaemia F…" at bounding box center [339, 303] width 278 height 316
click at [269, 339] on textarea "49F Comorbidities: T2DM Hyperlipdiemia Hypothyroidism Iron deficiency anaemia F…" at bounding box center [339, 303] width 278 height 316
drag, startPoint x: 331, startPoint y: 343, endPoint x: 282, endPoint y: 339, distance: 49.2
click at [282, 339] on textarea "49F Comorbidities: T2DM Hyperlipdiemia Hypothyroidism Iron deficiency anaemia F…" at bounding box center [339, 303] width 278 height 316
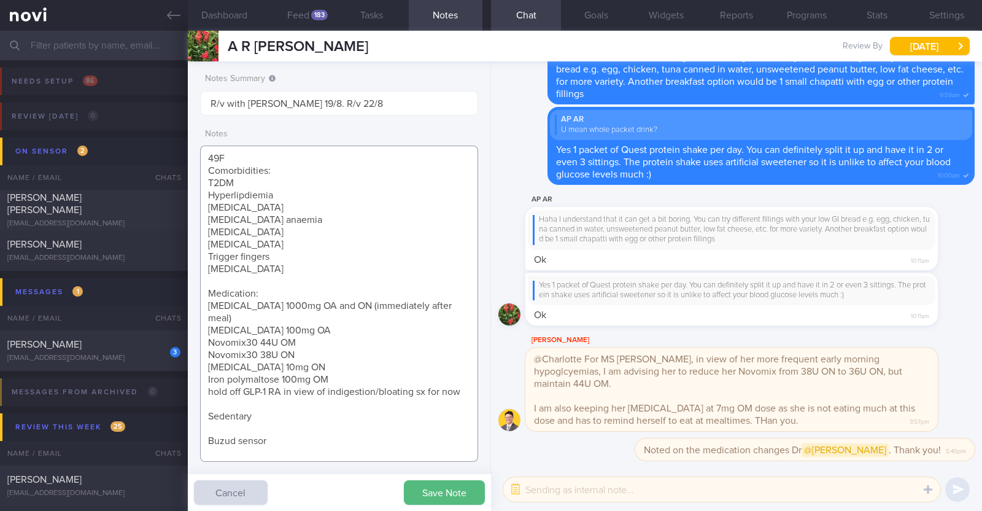
drag, startPoint x: 206, startPoint y: 381, endPoint x: 232, endPoint y: 387, distance: 27.0
click at [232, 387] on textarea "49F Comorbidities: T2DM Hyperlipdiemia Hypothyroidism Iron deficiency anaemia F…" at bounding box center [339, 303] width 278 height 316
type textarea "49F Comorbidities: T2DM Hyperlipdiemia Hypothyroidism Iron deficiency anaemia F…"
click at [430, 489] on button "Save Note" at bounding box center [444, 492] width 81 height 25
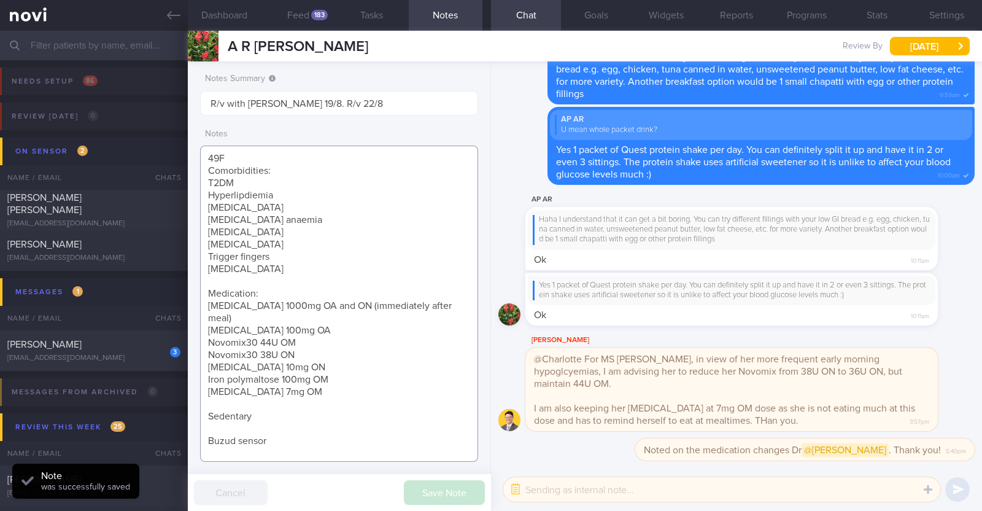
drag, startPoint x: 296, startPoint y: 383, endPoint x: 207, endPoint y: 301, distance: 121.2
click at [207, 301] on textarea "49F Comorbidities: T2DM Hyperlipdiemia Hypothyroidism Iron deficiency anaemia F…" at bounding box center [339, 303] width 278 height 316
click at [510, 489] on button "button" at bounding box center [516, 489] width 22 height 22
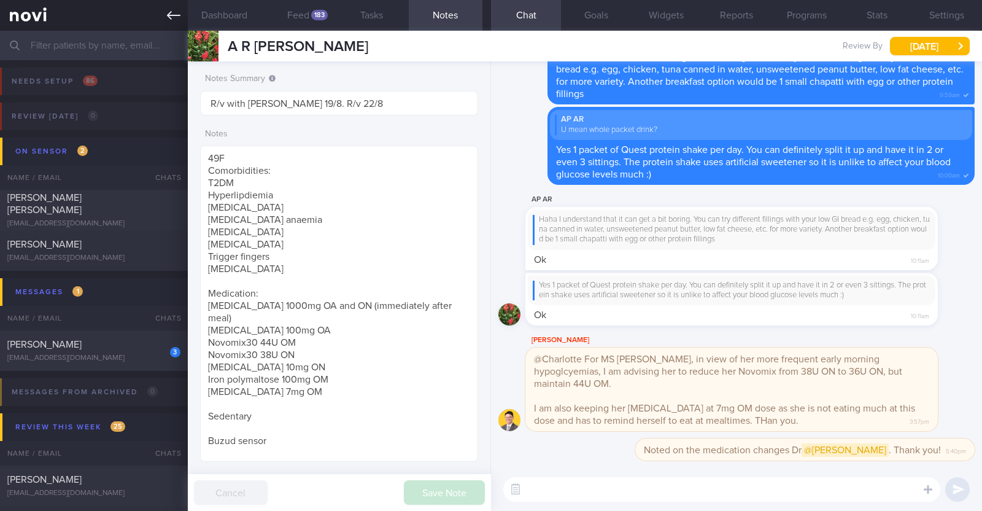
click at [177, 7] on link at bounding box center [94, 15] width 188 height 31
